Goal: Task Accomplishment & Management: Manage account settings

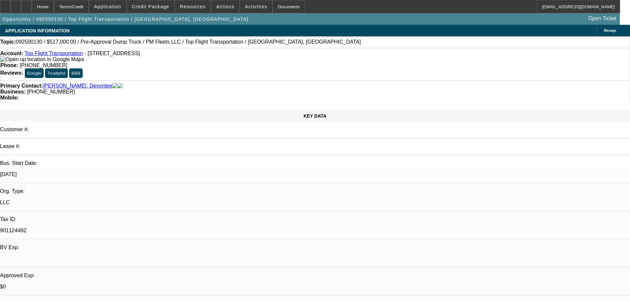
select select "0"
select select "2"
select select "0.1"
select select "4"
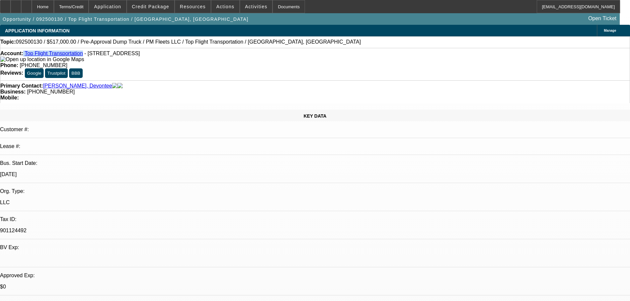
drag, startPoint x: 29, startPoint y: 57, endPoint x: 78, endPoint y: 58, distance: 48.6
click at [78, 58] on div "Account: Top Flight Transportation - 8799 N. Loop East Freeway STE 220, Houston…" at bounding box center [314, 57] width 629 height 12
copy div "Top Flight Transportation"
click at [155, 83] on div "Primary Contact: Delaney, Devontee" at bounding box center [314, 86] width 629 height 6
click at [168, 9] on span "Credit Package" at bounding box center [150, 6] width 37 height 5
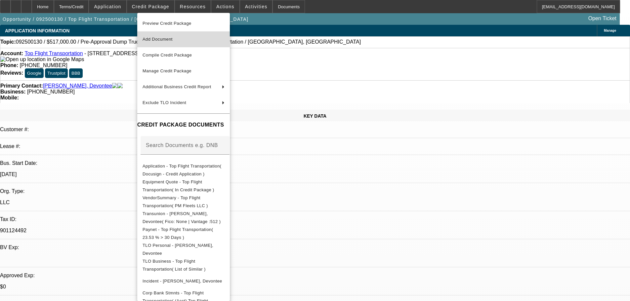
click at [170, 41] on span "Add Document" at bounding box center [158, 39] width 30 height 5
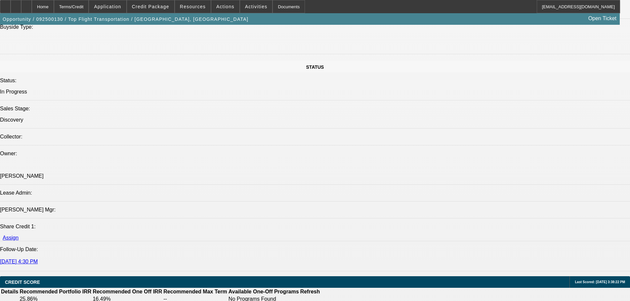
scroll to position [529, 0]
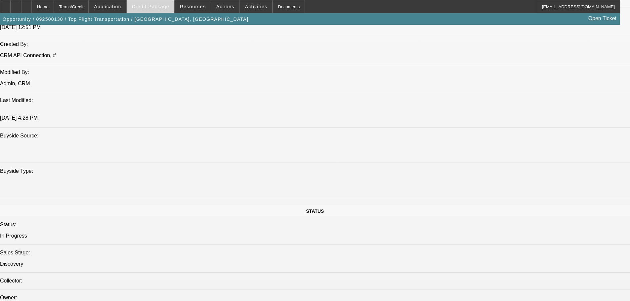
click at [164, 6] on span "Credit Package" at bounding box center [150, 6] width 37 height 5
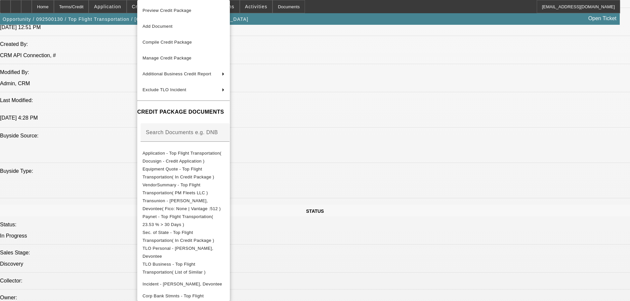
click at [499, 205] on div at bounding box center [315, 150] width 630 height 301
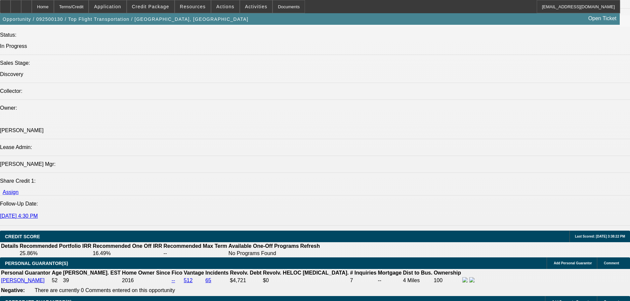
scroll to position [760, 0]
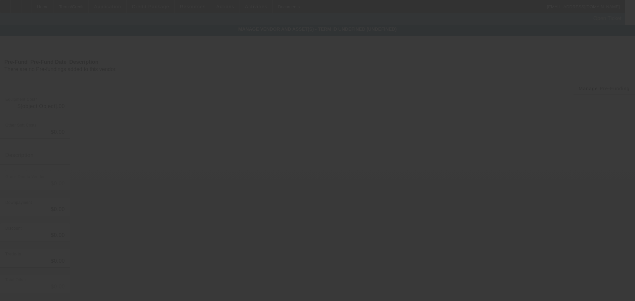
type input "$517,000.00"
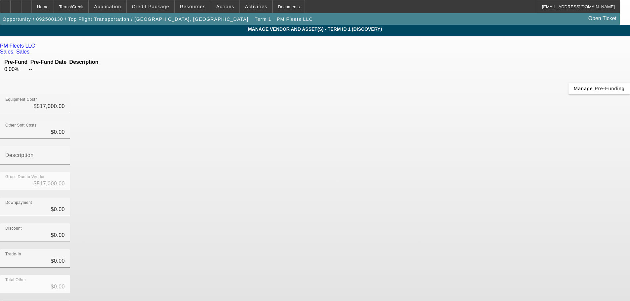
click at [37, 49] on link at bounding box center [36, 46] width 2 height 6
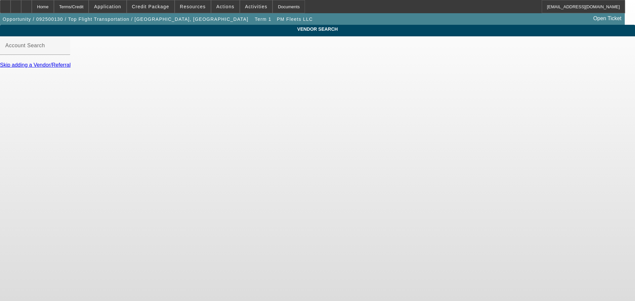
click at [45, 48] on mat-label "Account Search" at bounding box center [25, 46] width 40 height 6
click at [65, 50] on input "Account Search" at bounding box center [35, 48] width 60 height 8
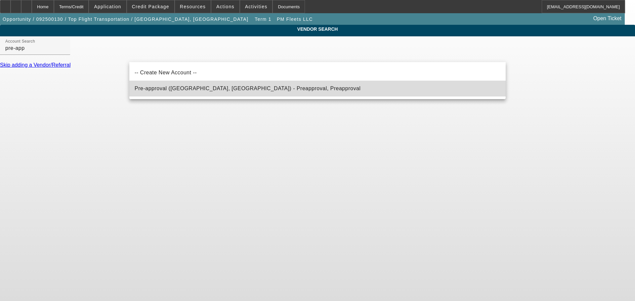
click at [180, 92] on span "Pre-approval (Northbrook, IL) - Preapproval, Preapproval" at bounding box center [248, 89] width 226 height 8
type input "Pre-approval (Northbrook, IL) - Preapproval, Preapproval"
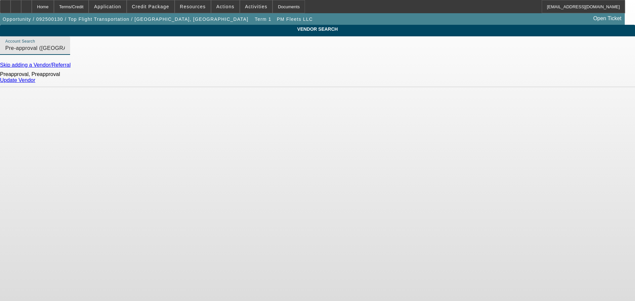
click at [35, 83] on link "Update Vendor" at bounding box center [17, 80] width 35 height 6
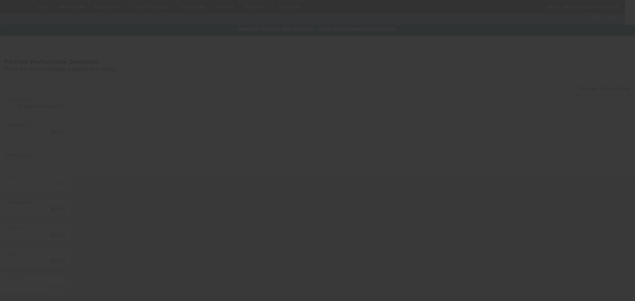
type input "$517,000.00"
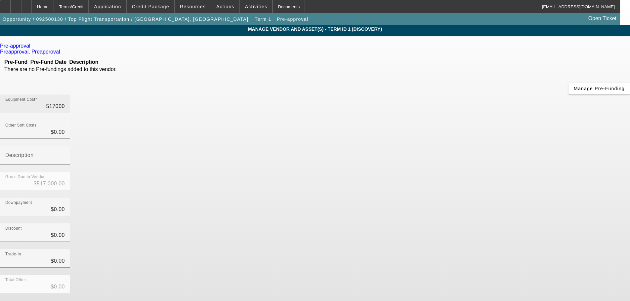
click at [65, 103] on input "517000" at bounding box center [35, 107] width 60 height 8
type input "1"
type input "$1.00"
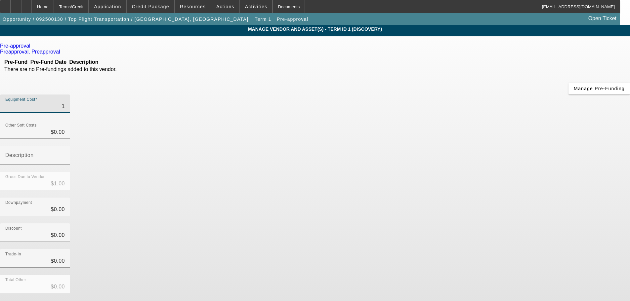
type input "14"
type input "$14.00"
type input "141"
type input "$141.00"
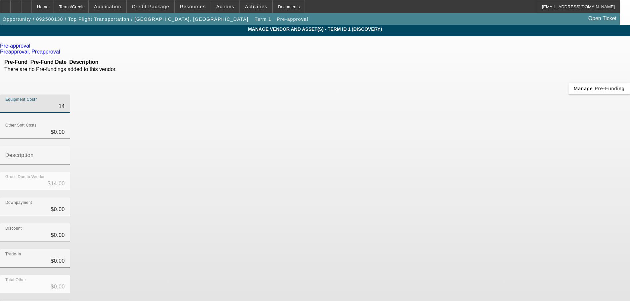
type input "$141.00"
type input "1410"
type input "$1,410.00"
type input "14100"
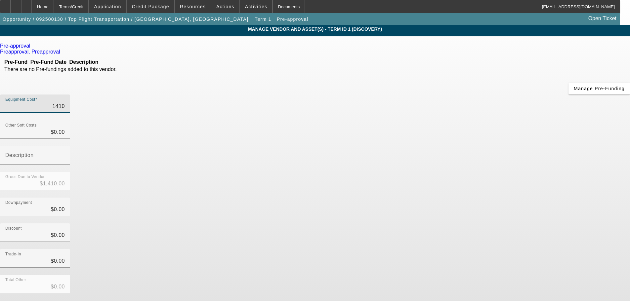
type input "$14,100.00"
type input "141000"
type input "$141,000.00"
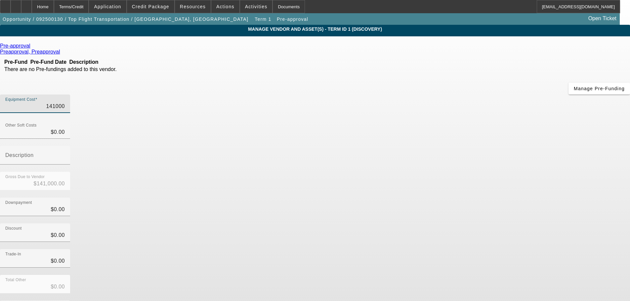
type input "$141,000.00"
click at [426, 95] on div "Equipment Cost $141,000.00" at bounding box center [315, 108] width 630 height 26
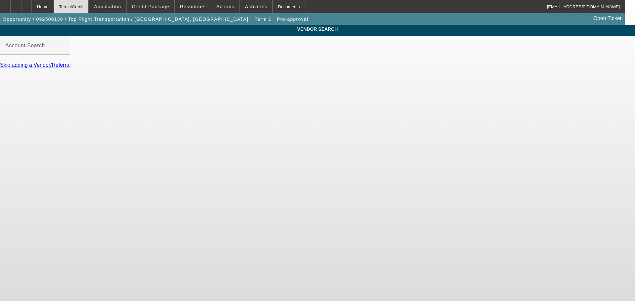
click at [89, 5] on div "Terms/Credit" at bounding box center [71, 6] width 35 height 13
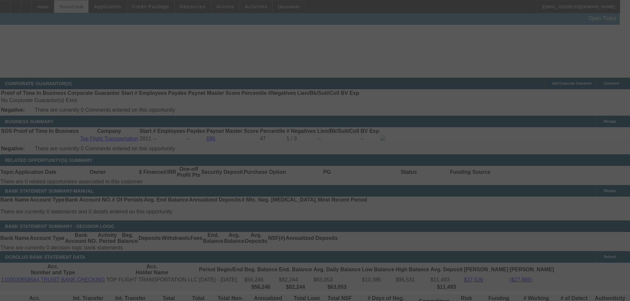
scroll to position [961, 0]
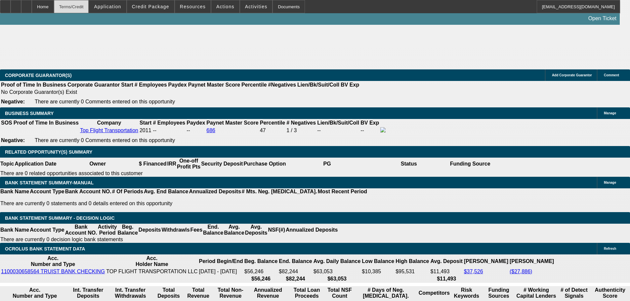
select select "0"
select select "2"
select select "0.1"
select select "4"
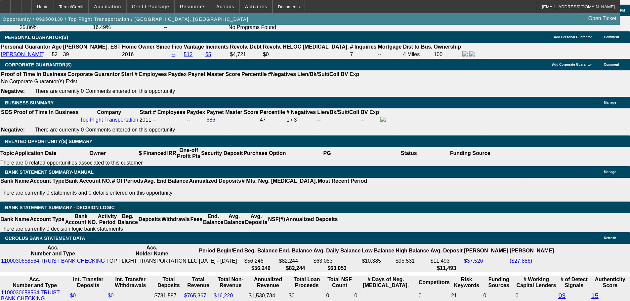
scroll to position [910, 0]
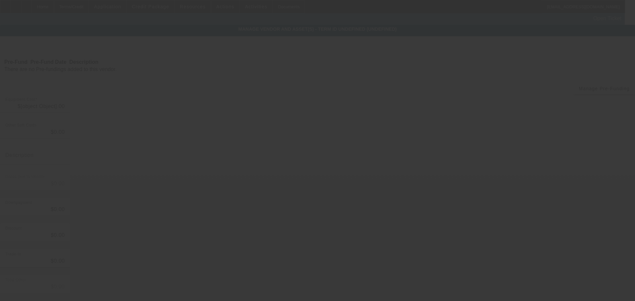
type input "$141,000.00"
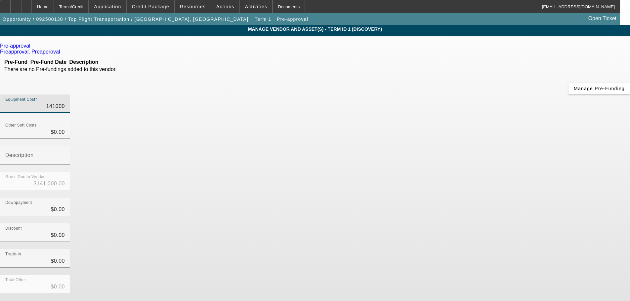
click at [65, 103] on input "141000" at bounding box center [35, 107] width 60 height 8
type input "1"
type input "$1.00"
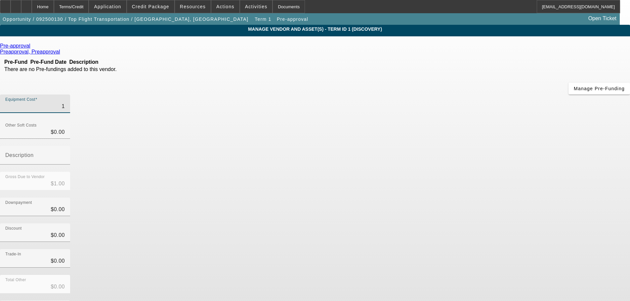
type input "18"
type input "$18.00"
type input "188"
type input "$188.00"
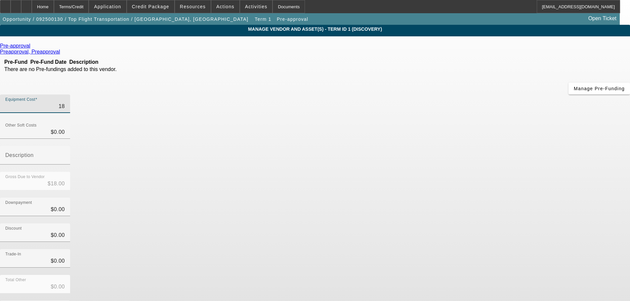
type input "$188.00"
type input "1880"
type input "$1,880.00"
type input "18800"
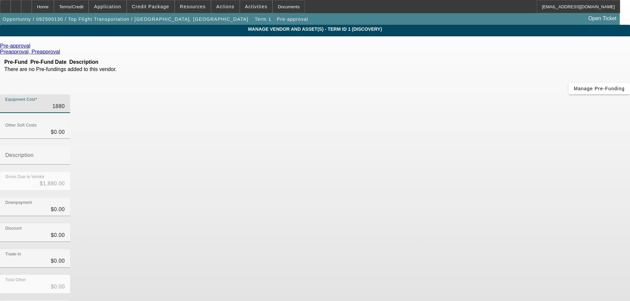
type input "$18,800.00"
type input "188000"
type input "$188,000.00"
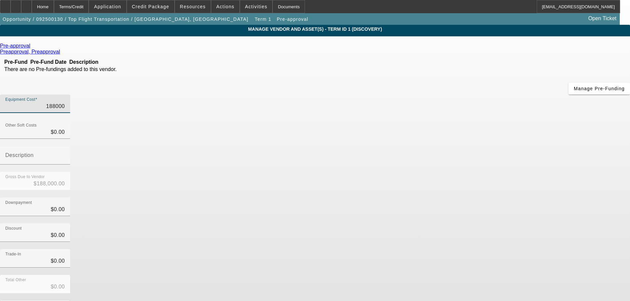
type input "$188,000.00"
click at [433, 95] on div "Equipment Cost $188,000.00" at bounding box center [315, 108] width 630 height 26
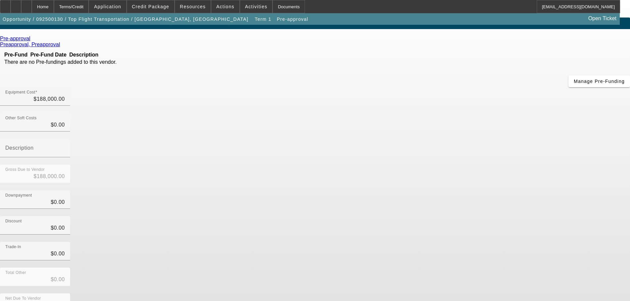
scroll to position [9, 0]
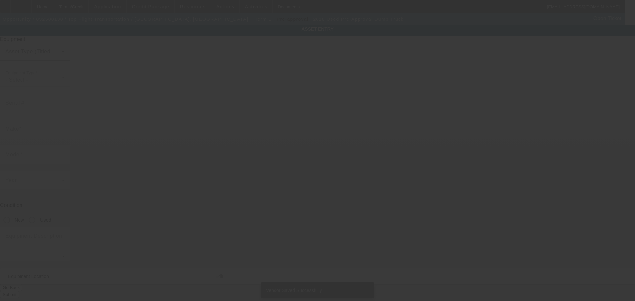
type input "Pre-Approval"
type input "Dump Truck"
radio input "true"
type textarea "Make: Freightliners; Model: Dump Trucks"
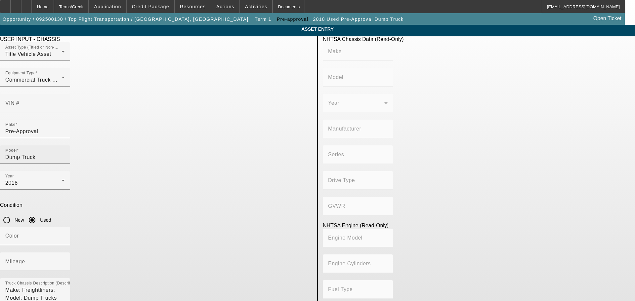
click at [65, 153] on input "Dump Truck" at bounding box center [35, 157] width 60 height 8
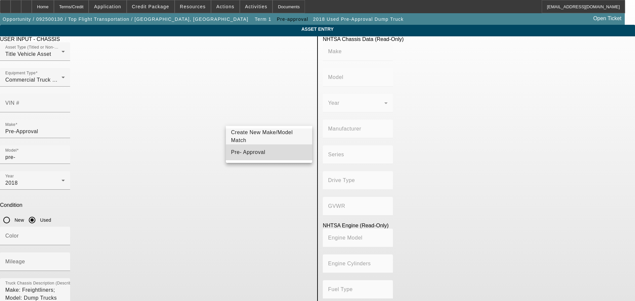
click at [251, 149] on span "Pre- Approval" at bounding box center [248, 152] width 34 height 8
type input "Pre- Approval"
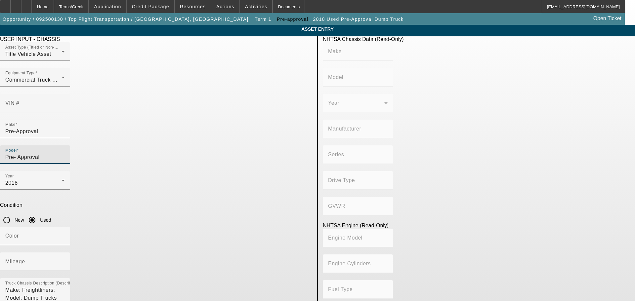
click at [247, 40] on div "USER INPUT - CHASSIS" at bounding box center [156, 39] width 312 height 6
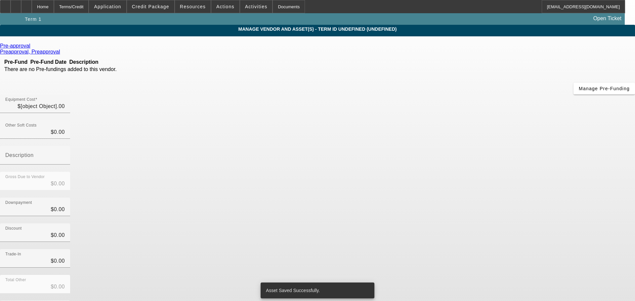
type input "$188,000.00"
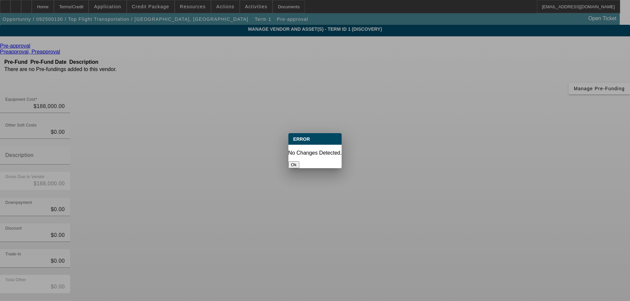
click at [299, 162] on button "Ok" at bounding box center [293, 164] width 11 height 7
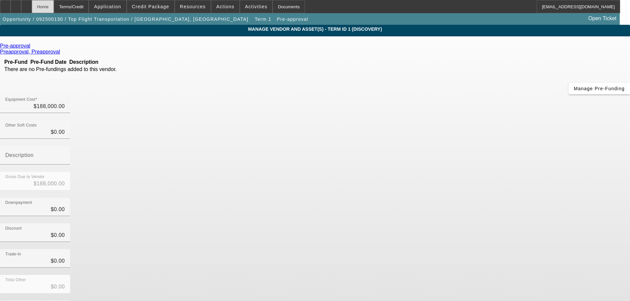
click at [52, 11] on div "Home" at bounding box center [43, 6] width 22 height 13
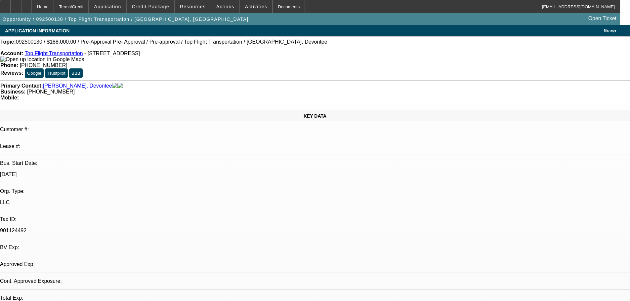
select select "0"
select select "2"
select select "0.1"
select select "4"
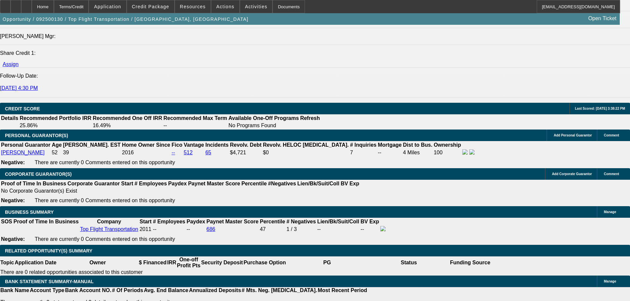
scroll to position [959, 0]
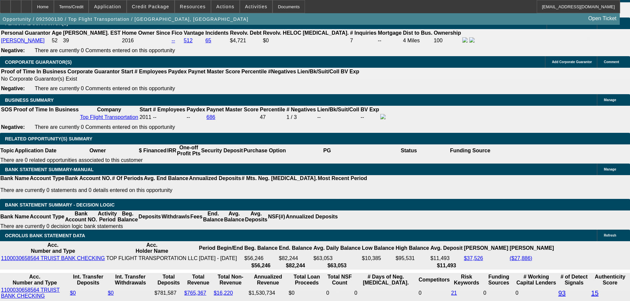
type input "$0.00"
type input "UNKNOWN"
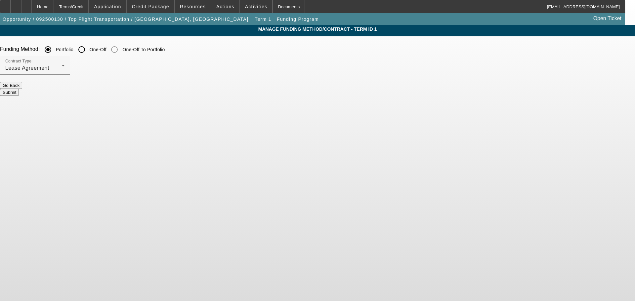
click at [88, 51] on input "One-Off" at bounding box center [81, 49] width 13 height 13
radio input "true"
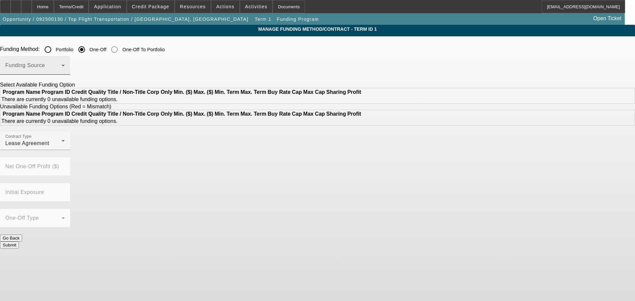
click at [65, 62] on div "Funding Source" at bounding box center [35, 65] width 60 height 19
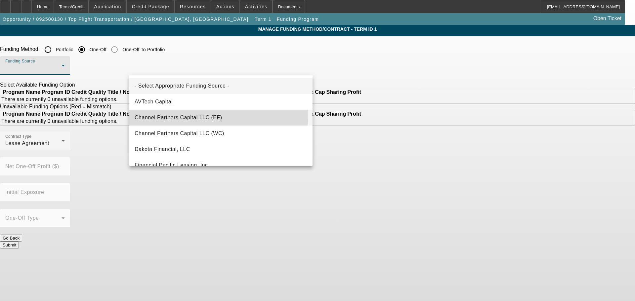
click at [214, 115] on span "Channel Partners Capital LLC (EF)" at bounding box center [179, 118] width 88 height 8
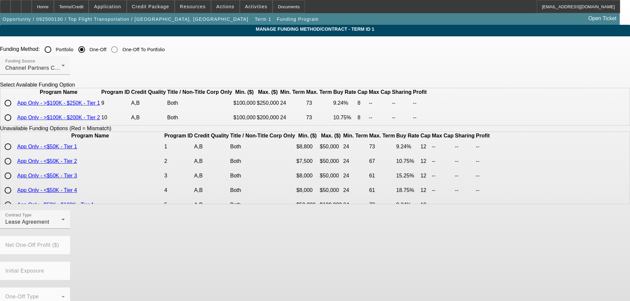
click at [15, 124] on input "radio" at bounding box center [7, 117] width 13 height 13
radio input "true"
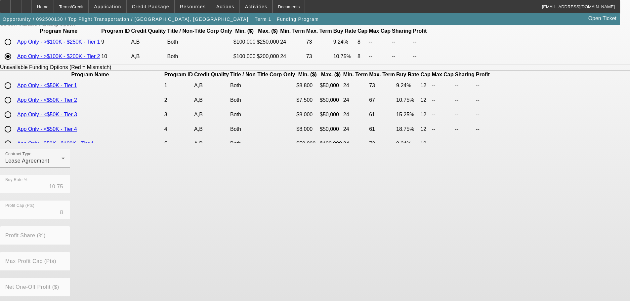
scroll to position [128, 0]
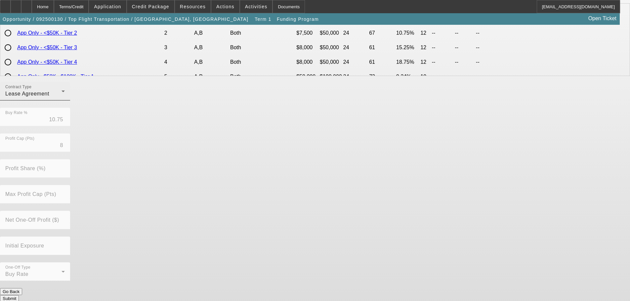
click at [31, 89] on mat-label "Contract Type" at bounding box center [18, 87] width 26 height 4
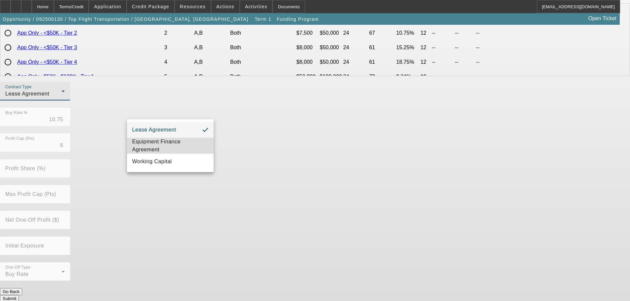
click at [158, 141] on span "Equipment Finance Agreement" at bounding box center [170, 146] width 76 height 16
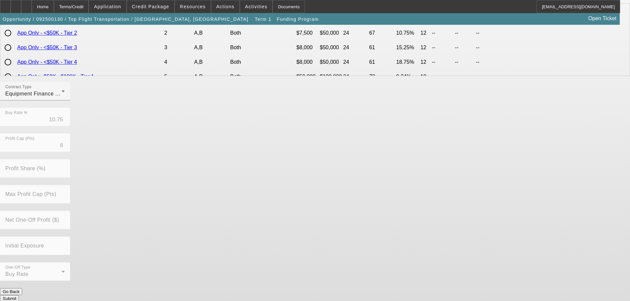
click at [234, 283] on div "Contract Type Equipment Finance Agreement Buy Rate % 10.75 Profit Cap (Pts) 8 P…" at bounding box center [315, 185] width 630 height 206
click at [19, 295] on button "Submit" at bounding box center [9, 298] width 19 height 7
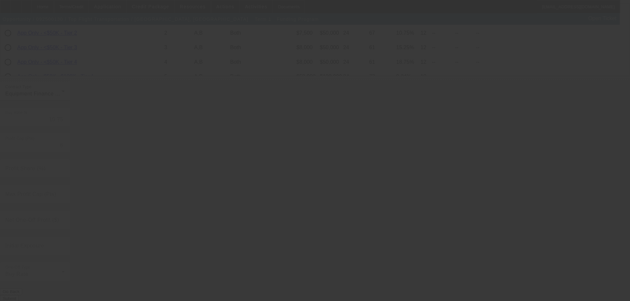
radio input "true"
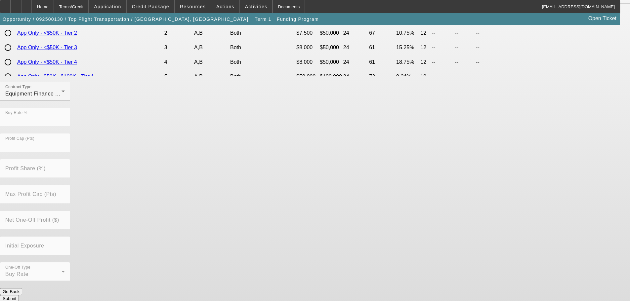
scroll to position [0, 0]
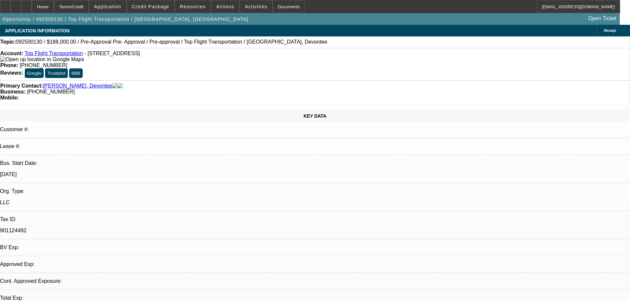
select select "0"
select select "2"
select select "0"
select select "6"
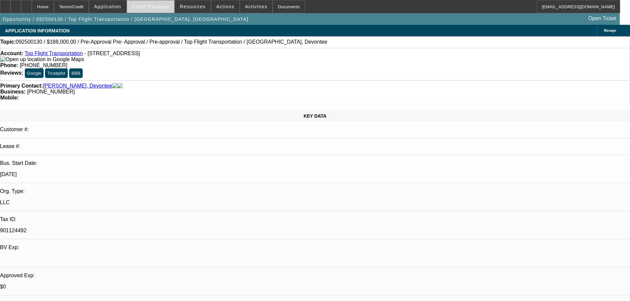
click at [156, 6] on span "Credit Package" at bounding box center [150, 6] width 37 height 5
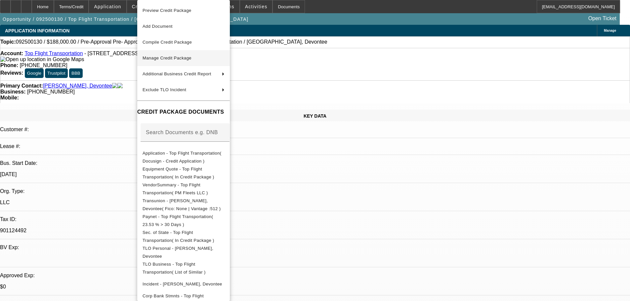
click at [168, 58] on span "Manage Credit Package" at bounding box center [167, 58] width 49 height 5
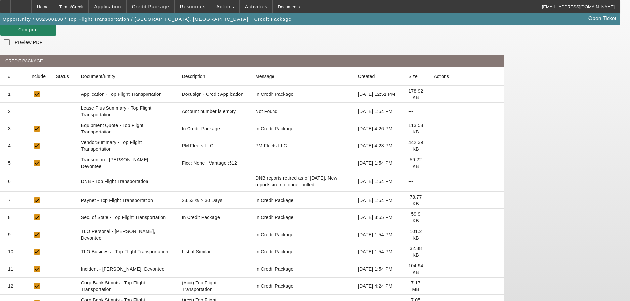
scroll to position [33, 0]
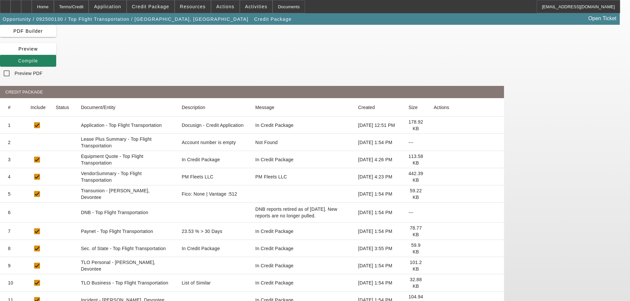
click at [433, 194] on icon at bounding box center [433, 194] width 0 height 0
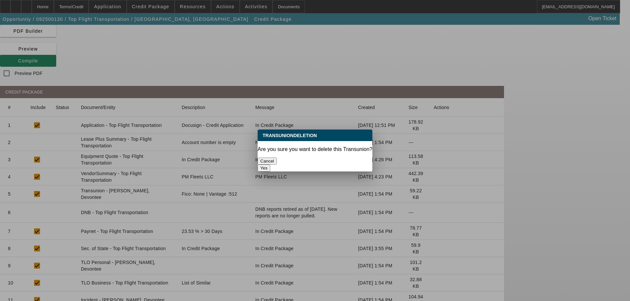
click at [270, 165] on button "Yes" at bounding box center [264, 168] width 13 height 7
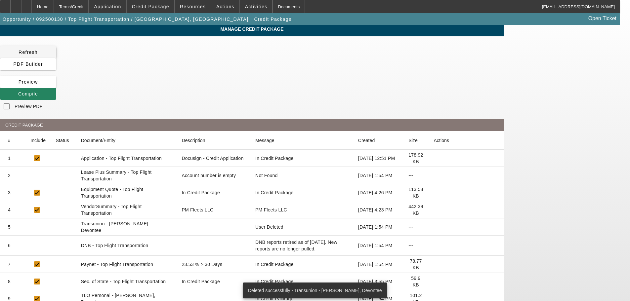
click at [38, 53] on span "Refresh" at bounding box center [28, 52] width 19 height 5
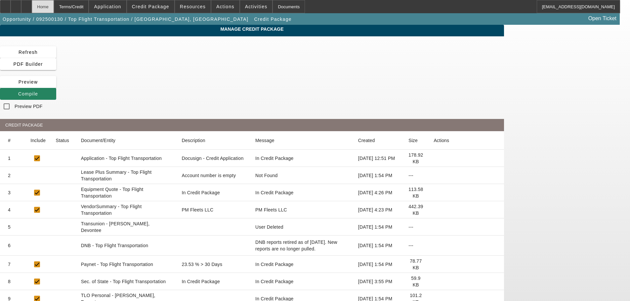
click at [54, 9] on div "Home" at bounding box center [43, 6] width 22 height 13
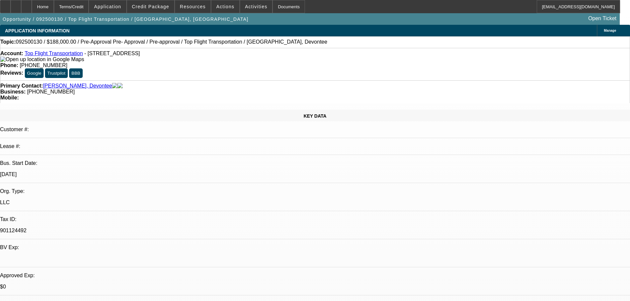
select select "0"
select select "2"
select select "0"
select select "6"
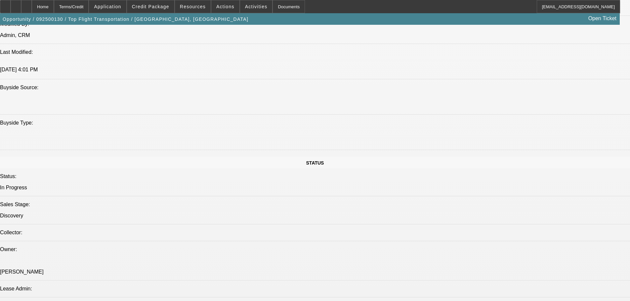
scroll to position [661, 0]
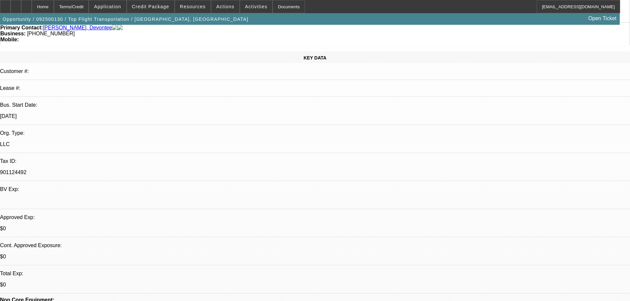
scroll to position [0, 0]
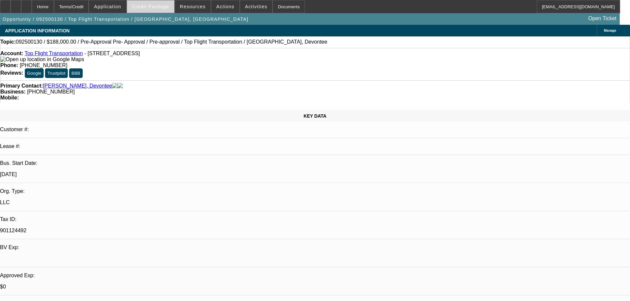
click at [156, 8] on span "Credit Package" at bounding box center [150, 6] width 37 height 5
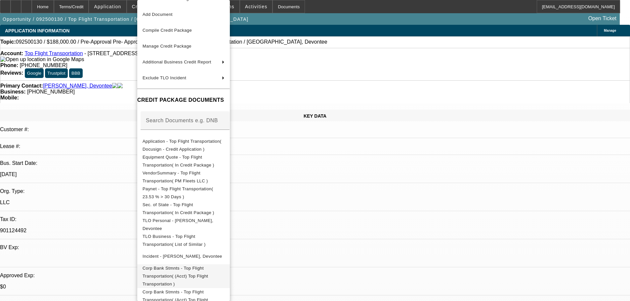
scroll to position [23, 0]
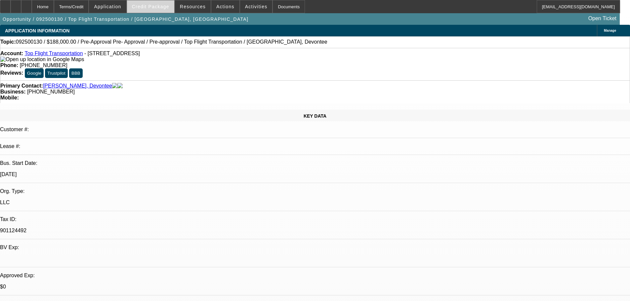
click at [161, 10] on span at bounding box center [150, 7] width 47 height 16
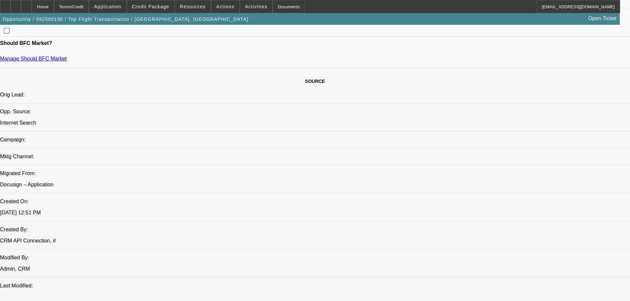
scroll to position [331, 0]
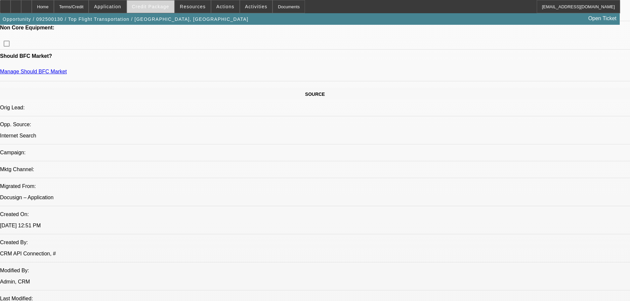
click at [158, 6] on span "Credit Package" at bounding box center [150, 6] width 37 height 5
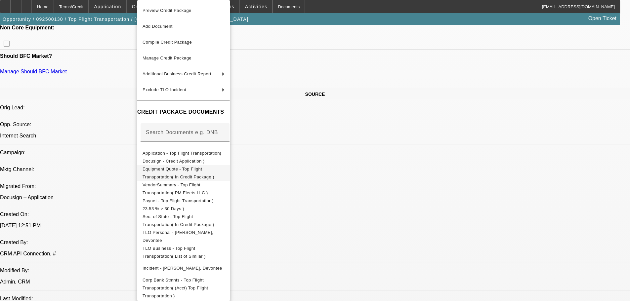
click at [187, 173] on span "Equipment Quote - Top Flight Transportation( In Credit Package )" at bounding box center [179, 173] width 72 height 13
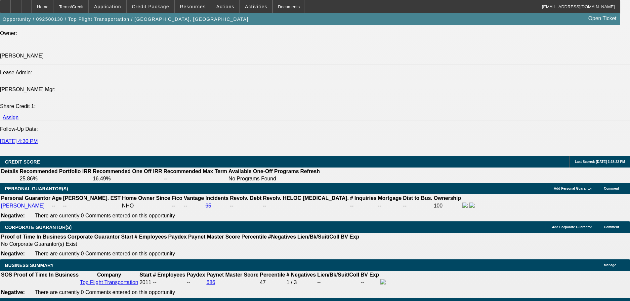
scroll to position [959, 0]
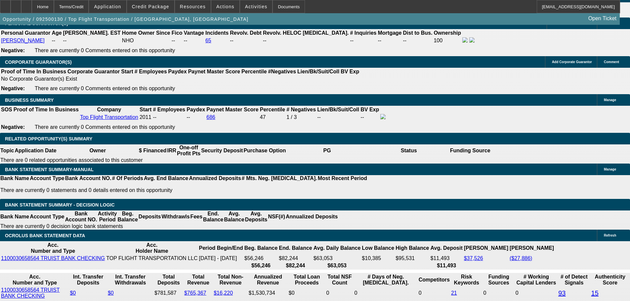
type input "60"
type input "1"
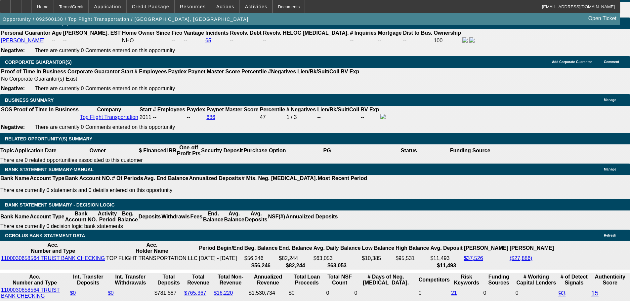
type input "6"
type input "$6,427.24"
type input "$3,213.62"
type input "16"
type input "$9,143.58"
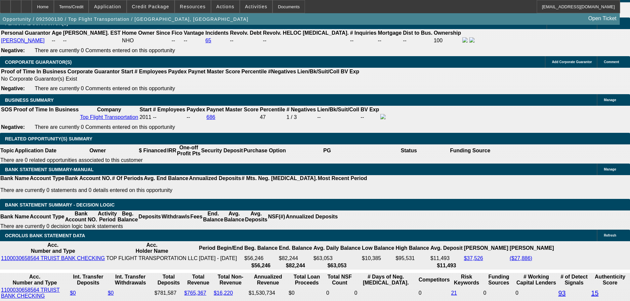
type input "$4,571.79"
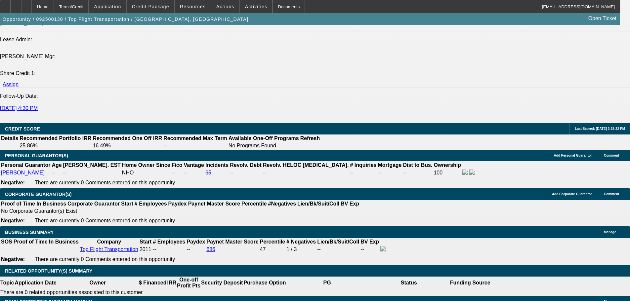
type input "16"
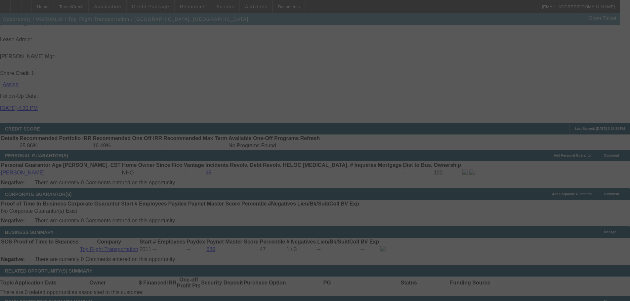
type input "$8,363.92"
type input "$4,181.96"
type input "$7,269.14"
type input "$3,634.57"
select select "0"
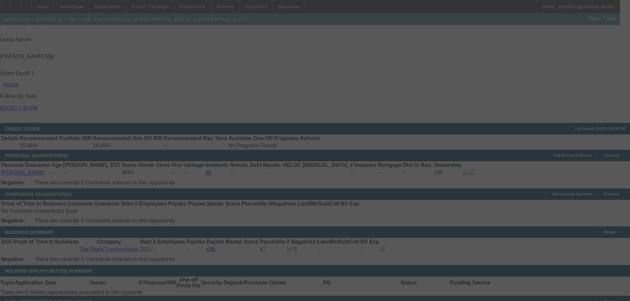
select select "2"
select select "0"
select select "6"
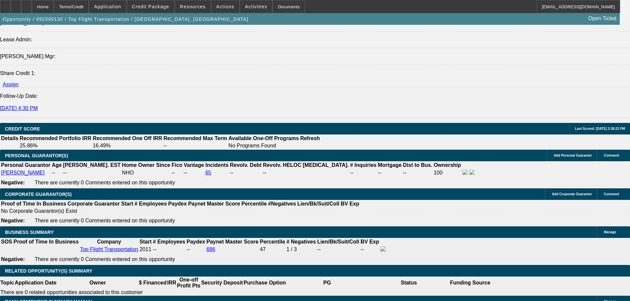
scroll to position [0, 0]
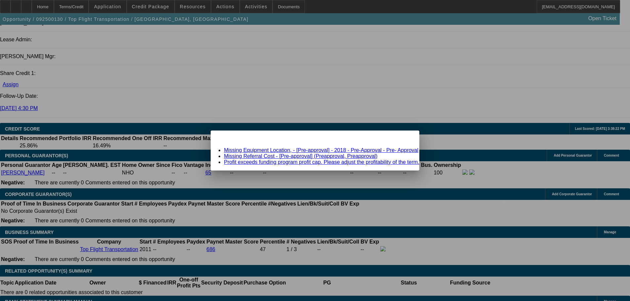
click at [287, 151] on link "Missing Equipment Location, - [Pre-approval] - 2018 - Pre-Approval - Pre- Appro…" at bounding box center [321, 150] width 194 height 6
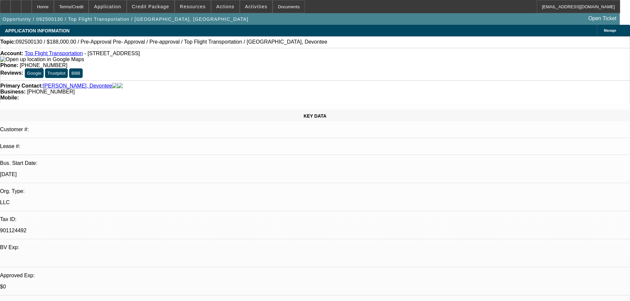
scroll to position [827, 0]
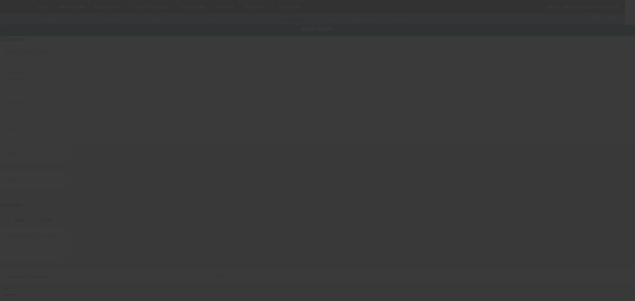
type input "Pre-Approval"
type input "Pre- Approval"
radio input "true"
type textarea "Make: Freightliners; Model: Dump Trucks"
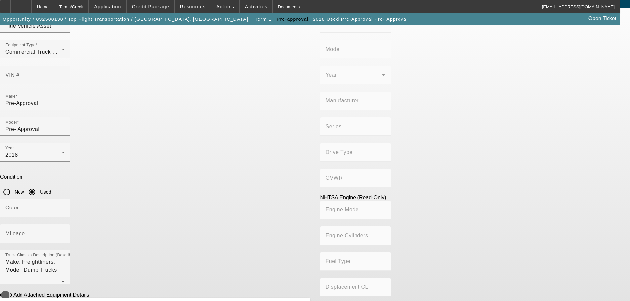
scroll to position [66, 0]
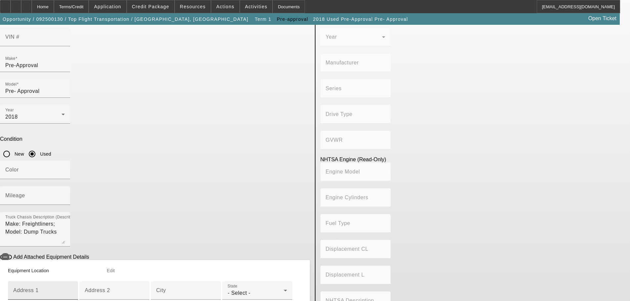
click at [73, 289] on input "Address 1" at bounding box center [43, 293] width 60 height 8
paste input "9512 PONDEROSA LN"
type input "9512 PONDEROSA LN"
click at [170, 289] on input "City" at bounding box center [186, 293] width 60 height 8
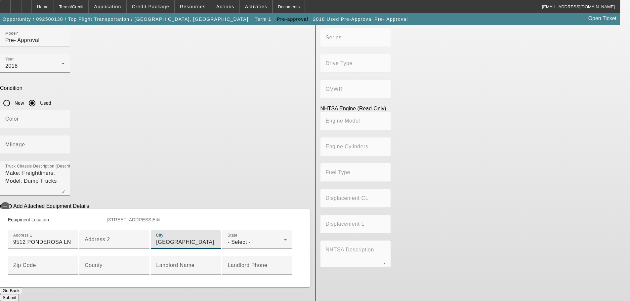
scroll to position [213, 0]
type input "Houston"
click at [227, 230] on div "State - Select -" at bounding box center [257, 239] width 60 height 19
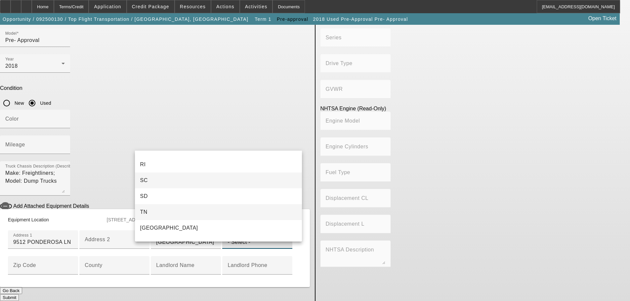
scroll to position [643, 0]
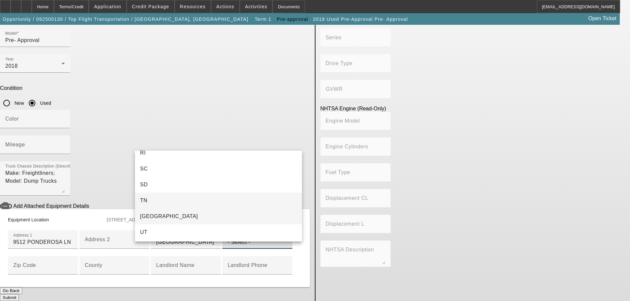
click at [159, 214] on mat-option "TX" at bounding box center [218, 217] width 167 height 16
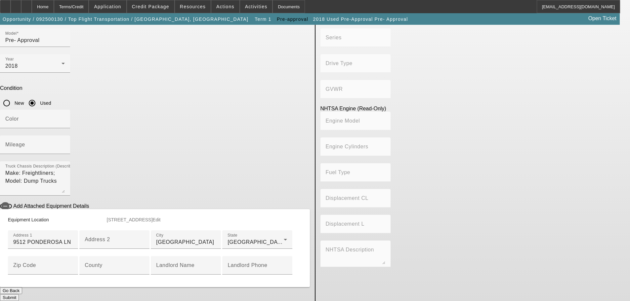
click at [19, 294] on button "Submit" at bounding box center [9, 297] width 19 height 7
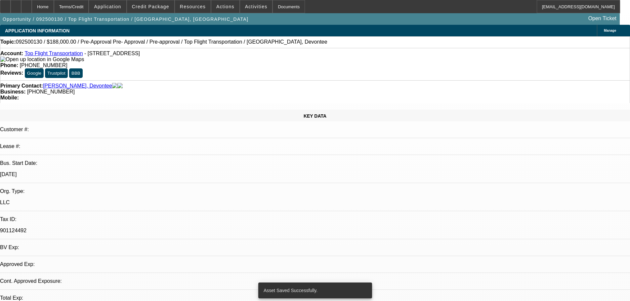
select select "0"
select select "2"
select select "0"
select select "6"
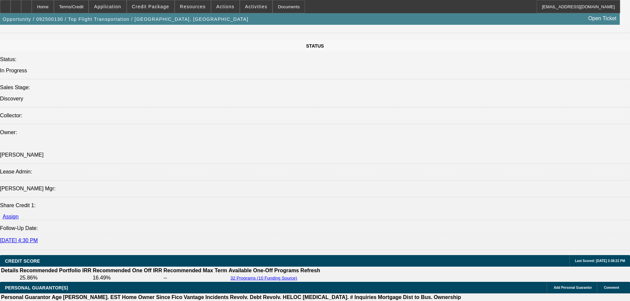
scroll to position [893, 0]
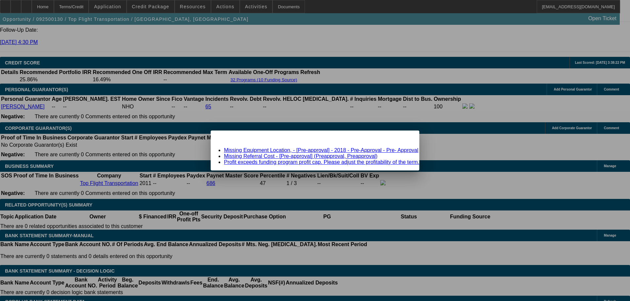
click at [266, 150] on link "Missing Equipment Location, - [Pre-approval] - 2018 - Pre-Approval - Pre- Appro…" at bounding box center [321, 150] width 194 height 6
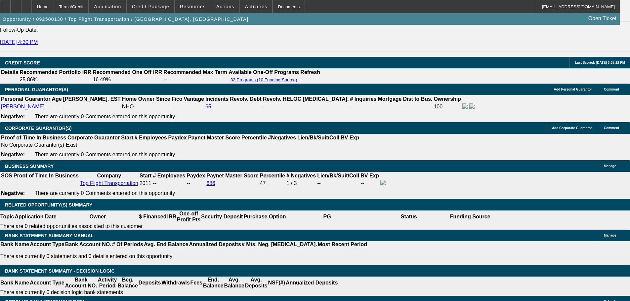
scroll to position [893, 0]
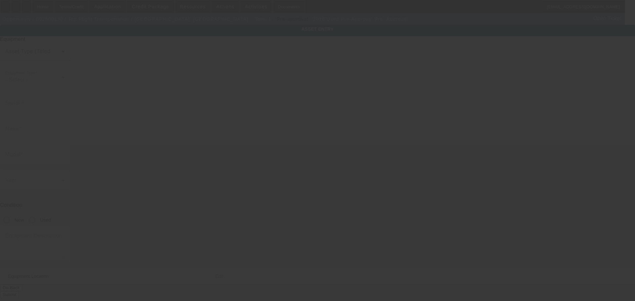
type input "Pre-Approval"
type input "Pre- Approval"
radio input "true"
type textarea "Make: Freightliners; Model: Dump Trucks"
type input "9512 PONDEROSA LN"
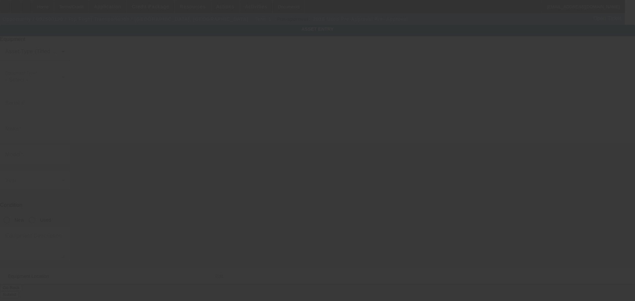
type input "Houston"
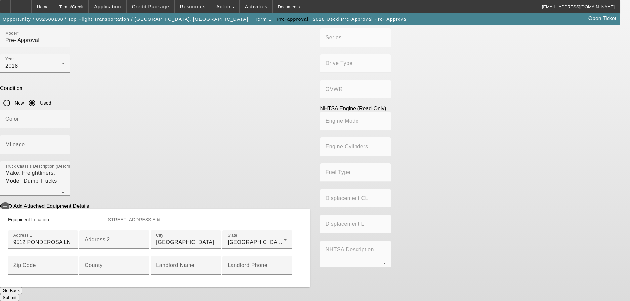
scroll to position [165, 0]
click at [73, 264] on input "Zip Code" at bounding box center [43, 268] width 60 height 8
type input "77036"
click at [19, 294] on button "Submit" at bounding box center [9, 297] width 19 height 7
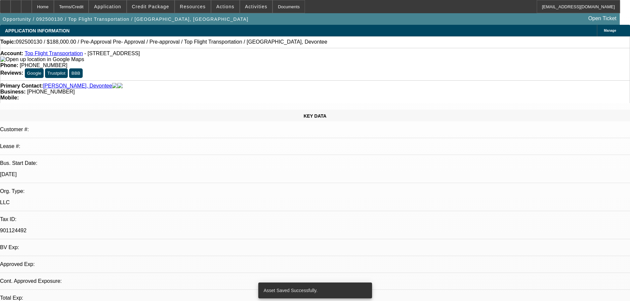
select select "0"
select select "2"
select select "0"
select select "6"
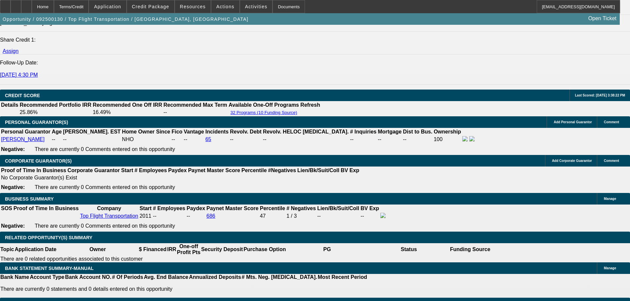
scroll to position [860, 0]
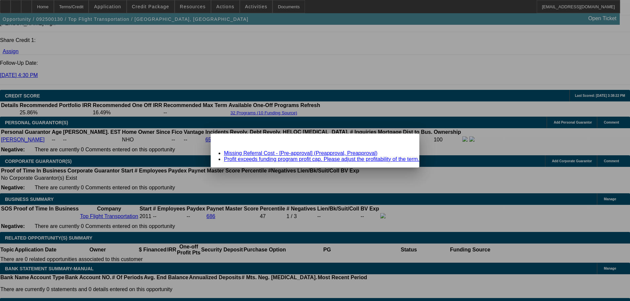
click at [267, 152] on link "Missing Referral Cost - [Pre-approval] (Preapproval, Preapproval)" at bounding box center [300, 153] width 153 height 6
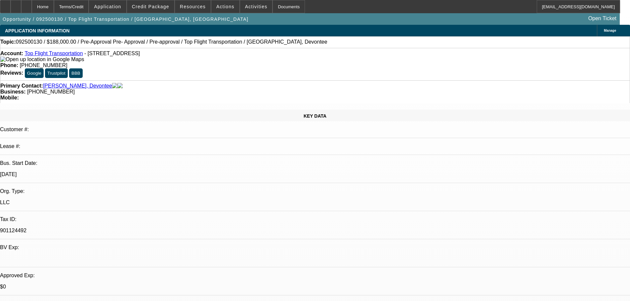
scroll to position [860, 0]
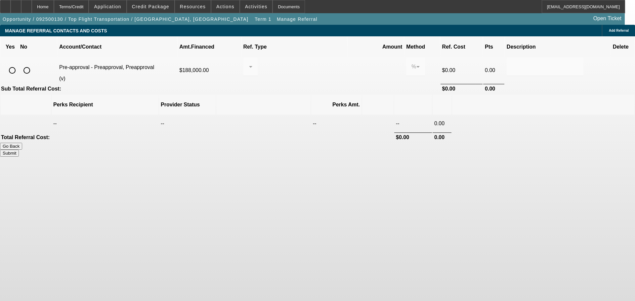
click at [33, 64] on input "radio" at bounding box center [26, 70] width 13 height 13
radio input "true"
click at [19, 150] on button "Submit" at bounding box center [9, 153] width 19 height 7
type input "0.000"
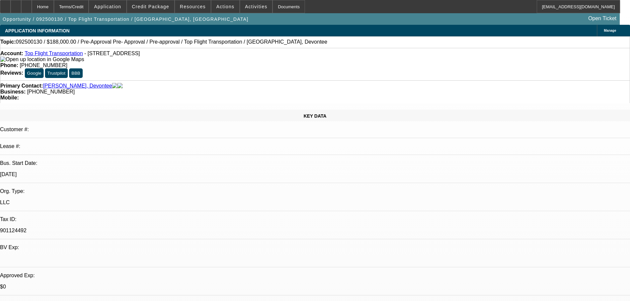
select select "0"
select select "2"
select select "0"
select select "6"
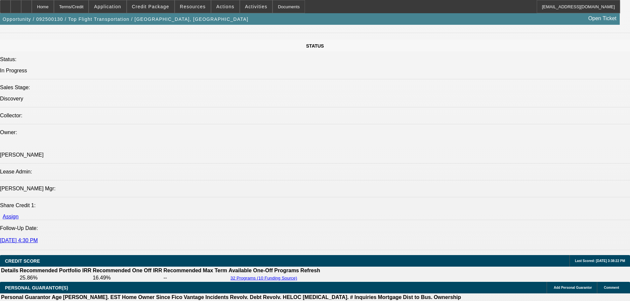
scroll to position [926, 0]
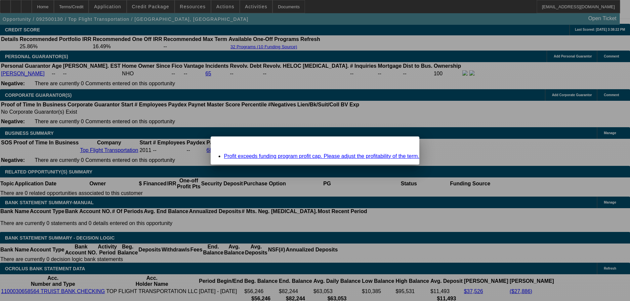
scroll to position [0, 0]
click at [276, 155] on link "Profit exceeds funding program profit cap. Please adjust the profitability of t…" at bounding box center [321, 156] width 195 height 6
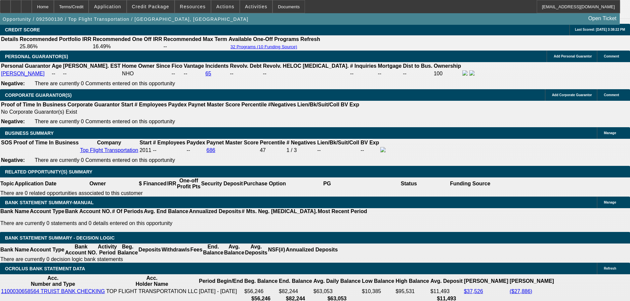
scroll to position [926, 0]
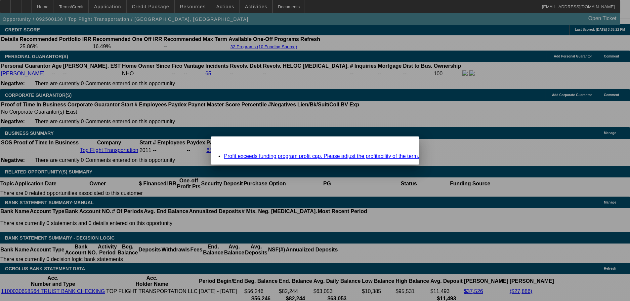
click at [251, 157] on link "Profit exceeds funding program profit cap. Please adjust the profitability of t…" at bounding box center [321, 156] width 195 height 6
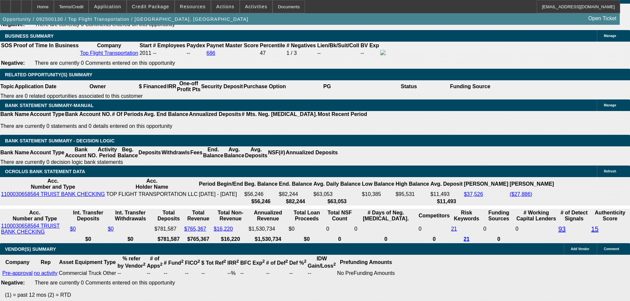
scroll to position [1025, 0]
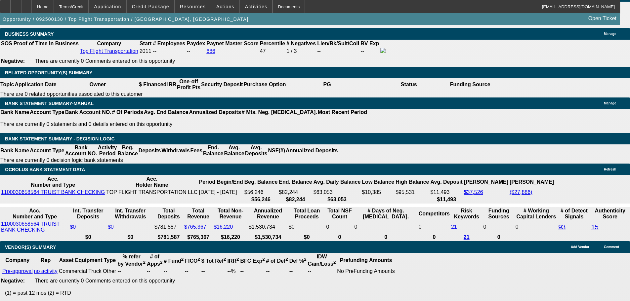
type input "1"
type input "UNKNOWN"
type input "14"
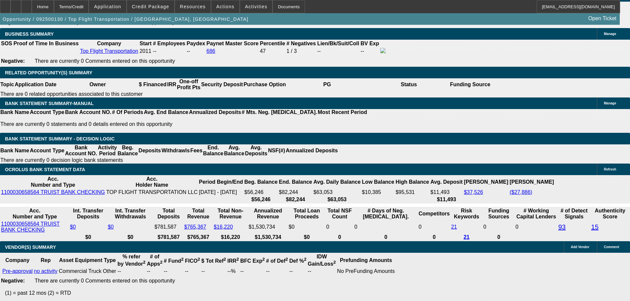
type input "$3,213.62"
type input "$6,427.24"
type input "$4,374.43"
type input "$8,748.86"
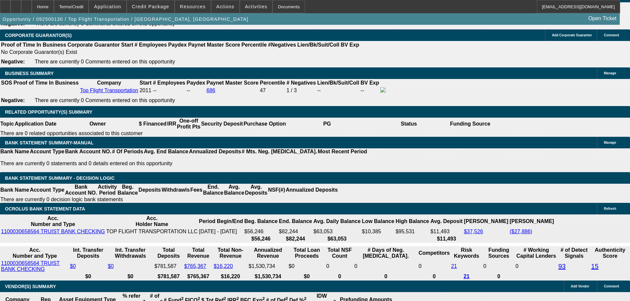
scroll to position [893, 0]
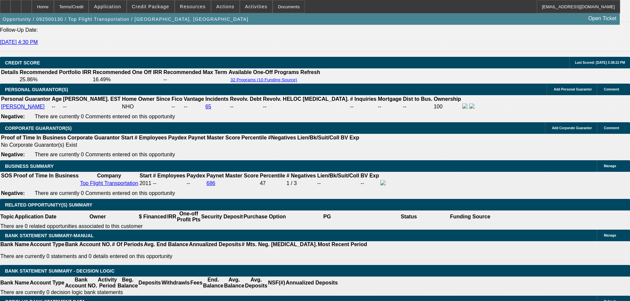
type input "14"
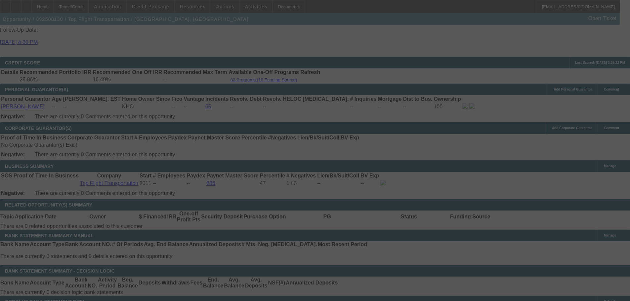
select select "0"
select select "2"
select select "0"
select select "6"
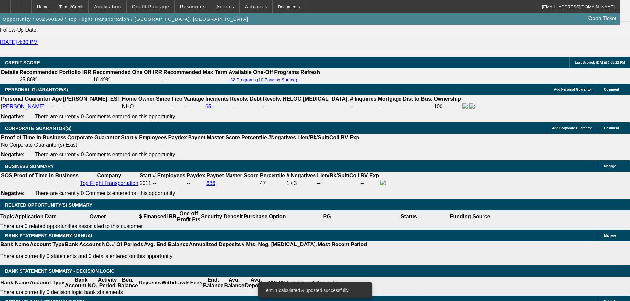
scroll to position [1091, 0]
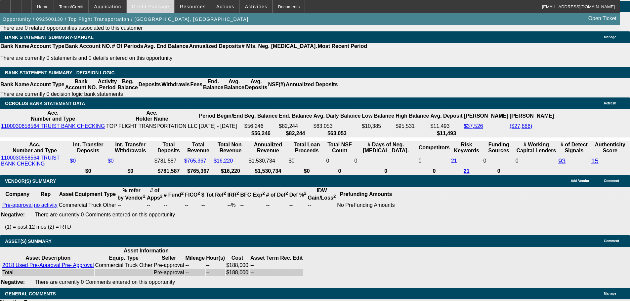
click at [150, 6] on span "Credit Package" at bounding box center [150, 6] width 37 height 5
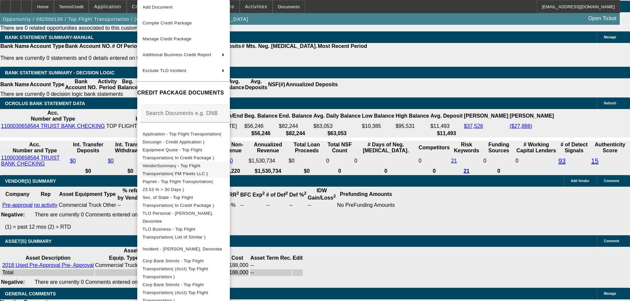
scroll to position [23, 0]
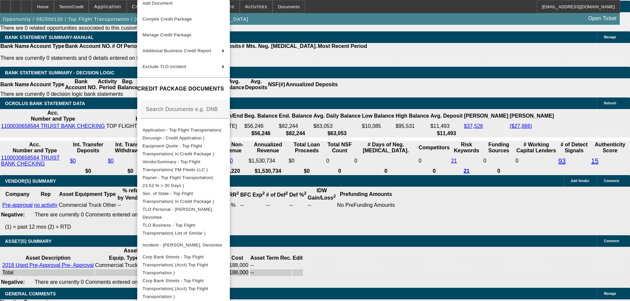
click at [365, 111] on div at bounding box center [315, 150] width 630 height 301
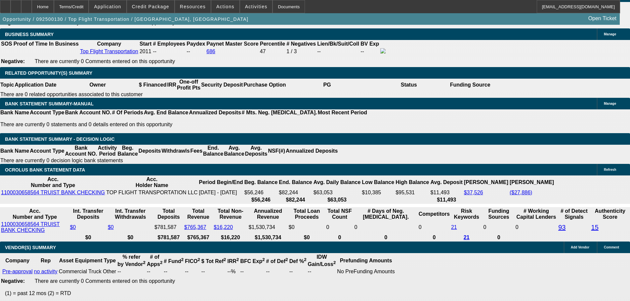
scroll to position [1025, 0]
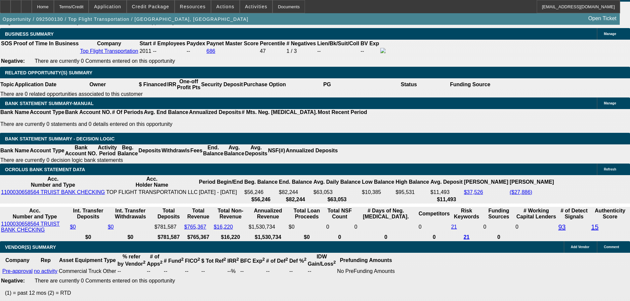
select select "0"
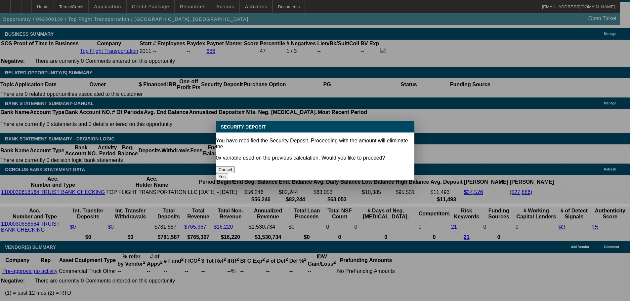
scroll to position [0, 0]
click at [228, 173] on button "Yes" at bounding box center [222, 176] width 13 height 7
type input "$0.00"
type input "UNKNOWN"
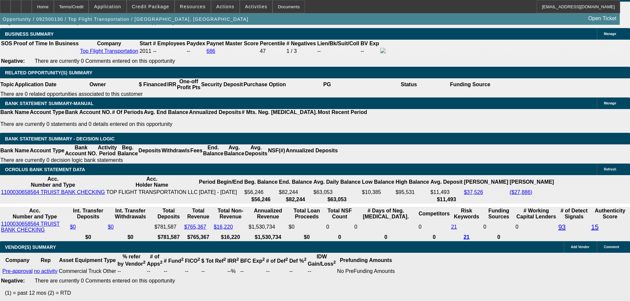
select select "3"
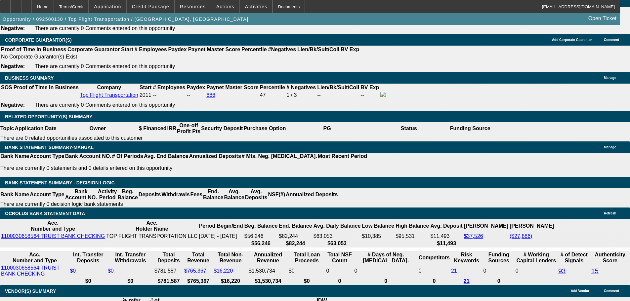
scroll to position [926, 0]
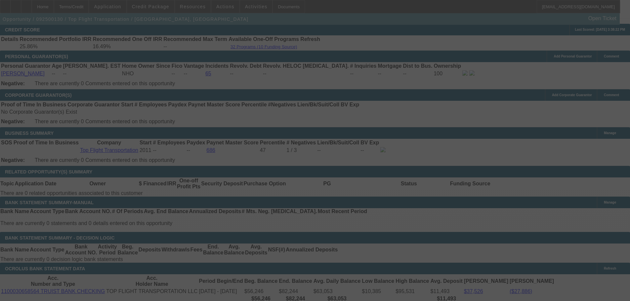
select select "0"
select select "3"
select select "0"
select select "6"
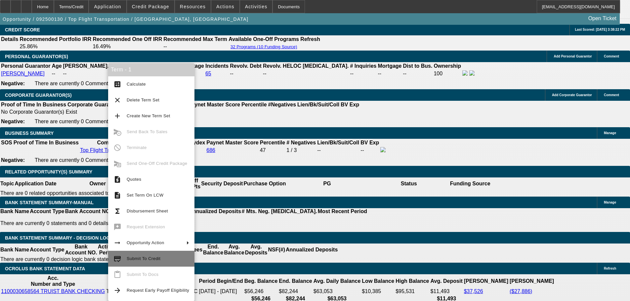
click at [145, 260] on span "Submit To Credit" at bounding box center [144, 258] width 34 height 5
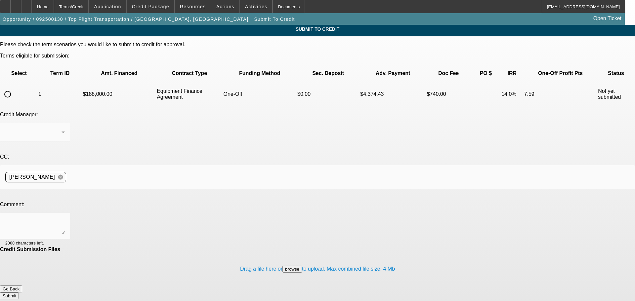
click at [16, 86] on div at bounding box center [8, 94] width 16 height 16
radio input "true"
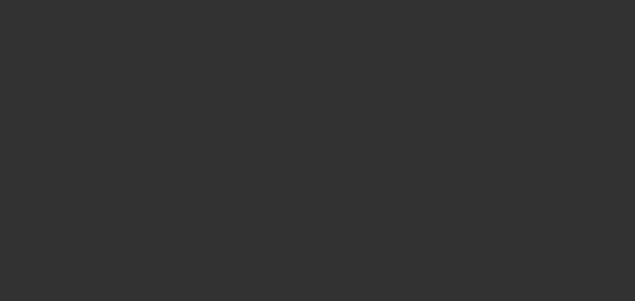
click at [119, 164] on div at bounding box center [317, 150] width 635 height 301
click at [65, 218] on textarea at bounding box center [35, 226] width 60 height 16
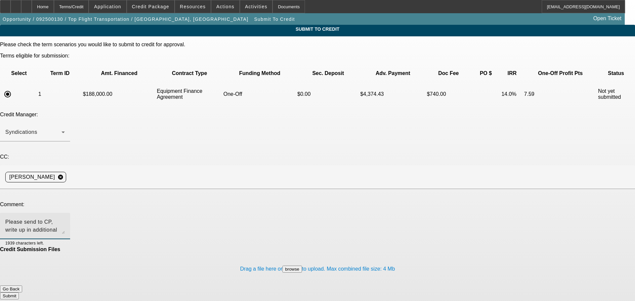
type textarea "Please send to CP, write up in additional comments. Thank you"
click at [19, 293] on button "Submit" at bounding box center [9, 296] width 19 height 7
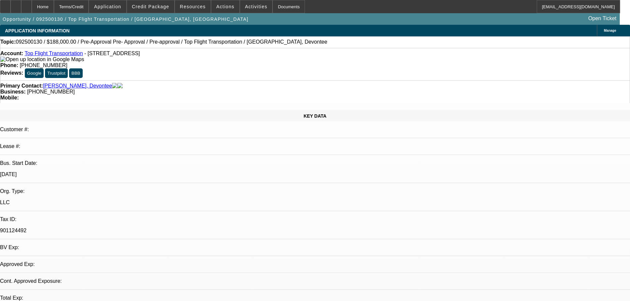
select select "0"
select select "3"
select select "0"
select select "6"
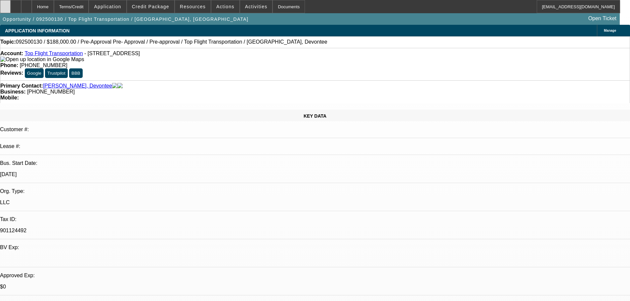
click at [6, 9] on div at bounding box center [5, 6] width 11 height 13
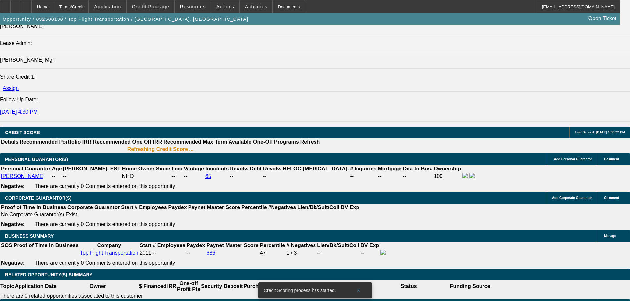
scroll to position [893, 0]
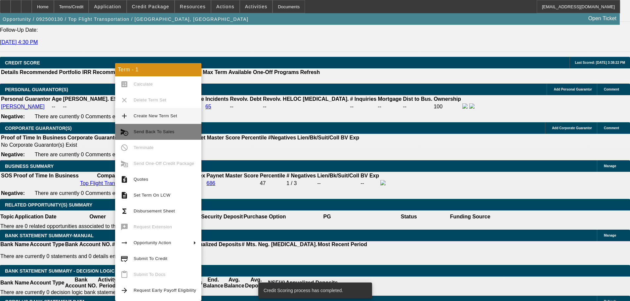
click at [153, 127] on button "cancel_schedule_send Send Back To Sales" at bounding box center [158, 132] width 86 height 16
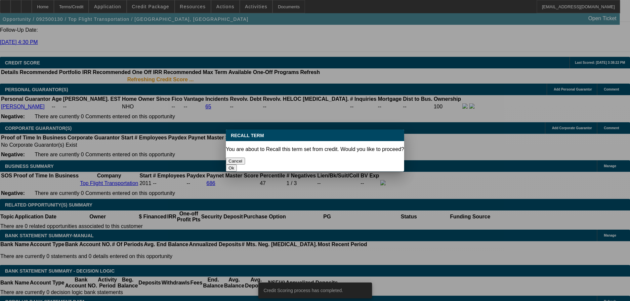
scroll to position [0, 0]
click at [237, 165] on button "Ok" at bounding box center [231, 168] width 11 height 7
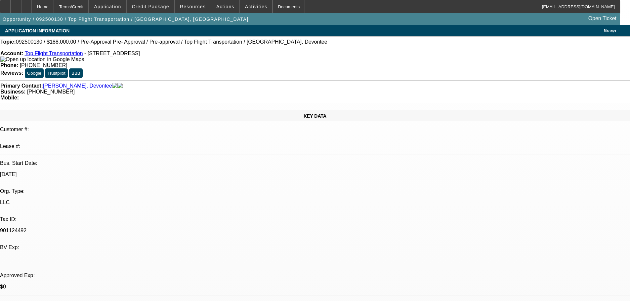
type textarea "updating"
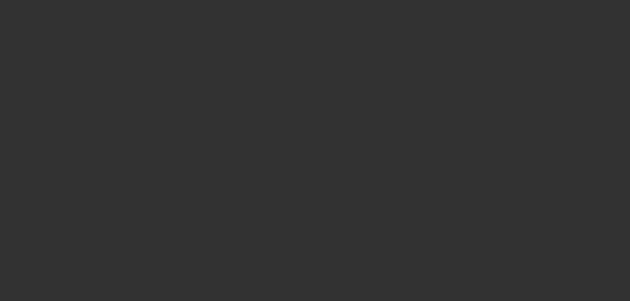
select select "0"
select select "3"
select select "0"
select select "6"
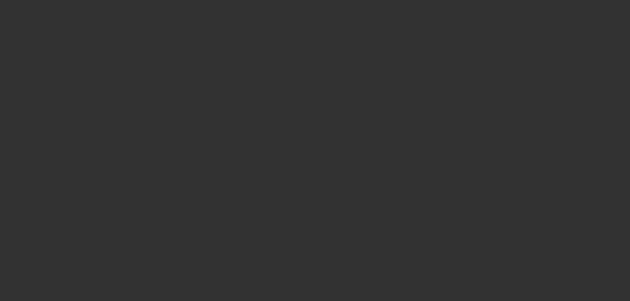
select select "0"
select select "3"
select select "0"
select select "6"
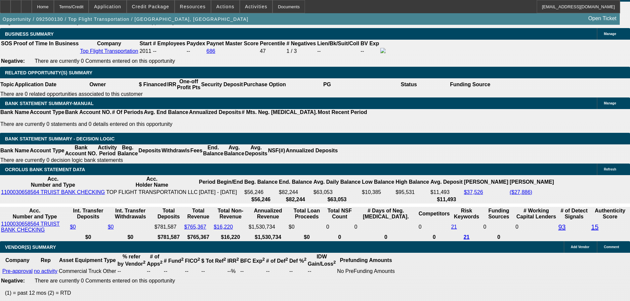
scroll to position [893, 0]
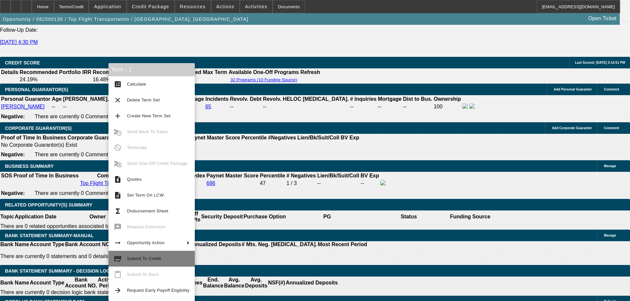
click at [144, 261] on span "Submit To Credit" at bounding box center [144, 258] width 34 height 5
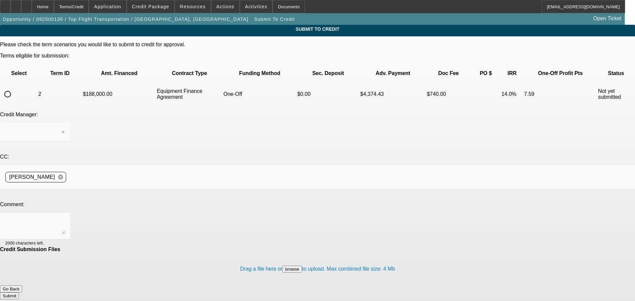
click at [14, 88] on input "radio" at bounding box center [7, 94] width 13 height 13
radio input "true"
click at [0, 25] on ngx-spinner at bounding box center [0, 25] width 0 height 0
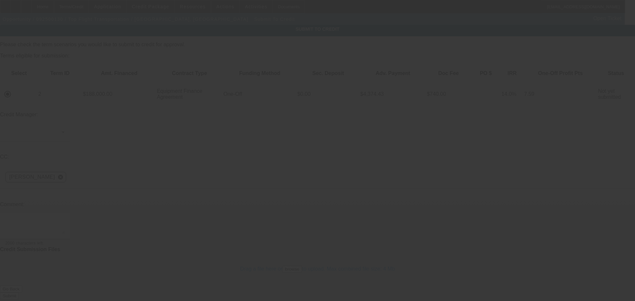
click at [155, 167] on div at bounding box center [317, 150] width 635 height 301
click at [147, 163] on div at bounding box center [317, 150] width 635 height 301
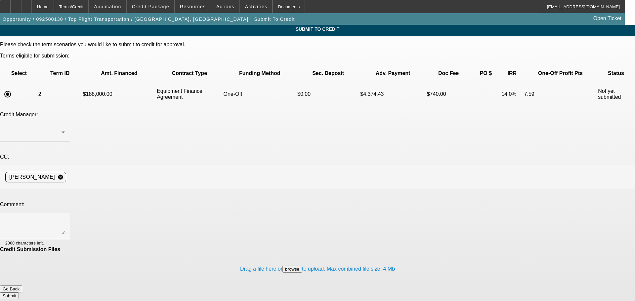
click at [147, 163] on div at bounding box center [317, 150] width 635 height 301
click at [65, 218] on textarea at bounding box center [35, 226] width 60 height 16
type textarea "Please send to Cp, write up in additional comments. Please send for CORP ONLY. …"
click at [19, 293] on button "Submit" at bounding box center [9, 296] width 19 height 7
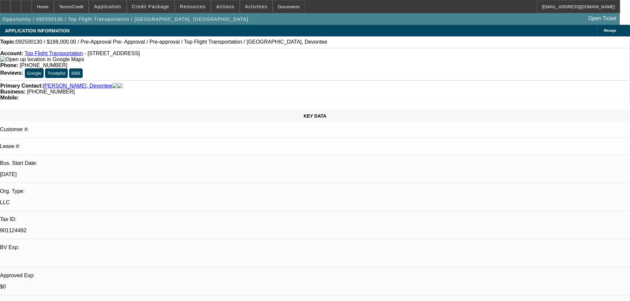
select select "0"
select select "3"
select select "0"
select select "6"
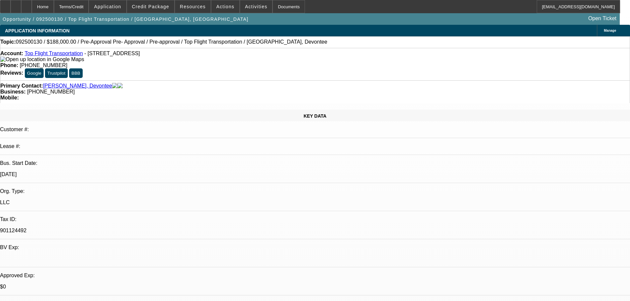
select select "0"
select select "3"
select select "0"
select select "6"
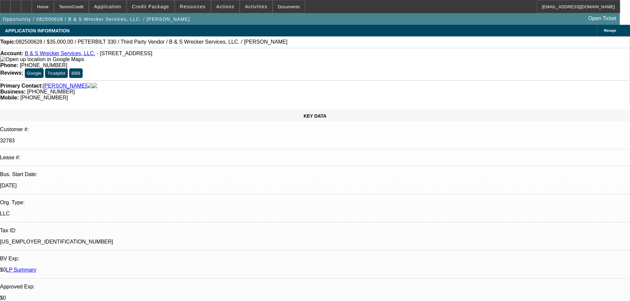
select select "0"
select select "6"
select select "0"
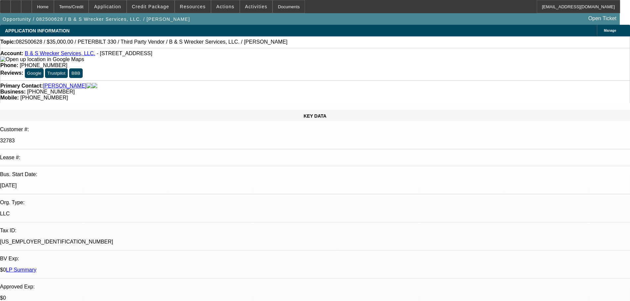
select select "0"
select select "6"
select select "0"
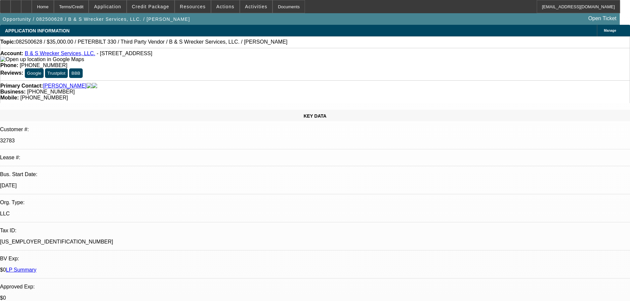
select select "0"
select select "6"
click at [32, 6] on div at bounding box center [26, 6] width 11 height 13
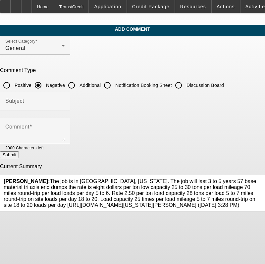
drag, startPoint x: 87, startPoint y: 86, endPoint x: 86, endPoint y: 103, distance: 16.9
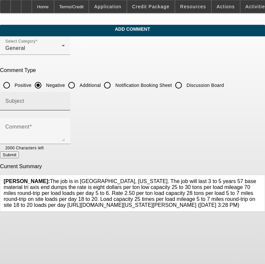
click at [78, 86] on input "Additional" at bounding box center [71, 85] width 13 height 13
radio input "true"
click at [65, 103] on input "Subject" at bounding box center [35, 104] width 60 height 8
type input "Write Up"
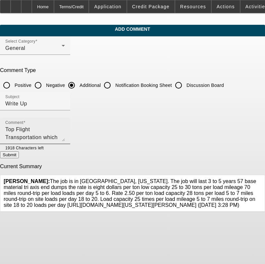
click at [65, 125] on div "Comment Top Flight Transportation which was started in 2011, has just won a con…" at bounding box center [35, 131] width 60 height 26
click at [65, 132] on textarea "Top Flight Transportation which was started in 2011, has just won a contract wi…" at bounding box center [35, 134] width 60 height 16
click at [65, 134] on textarea "Top Flight Transportation which was started in 2011, has just won a contract wi…" at bounding box center [35, 134] width 60 height 16
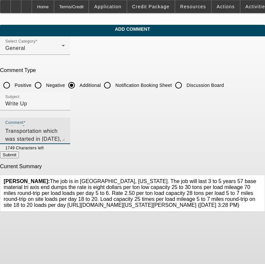
click at [65, 138] on textarea "Top Flight Transportation which was started in 2011, has just won a contract wi…" at bounding box center [35, 134] width 60 height 16
click at [65, 136] on textarea "Top Flight Transportation which was started in 2011, has just won a contract wi…" at bounding box center [35, 134] width 60 height 16
click at [65, 138] on textarea "Top Flight Transportation which was started in 2011, has just won a contract wi…" at bounding box center [35, 134] width 60 height 16
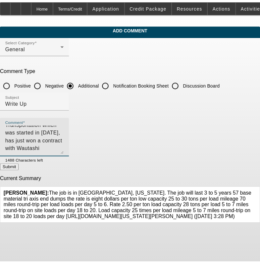
scroll to position [0, 0]
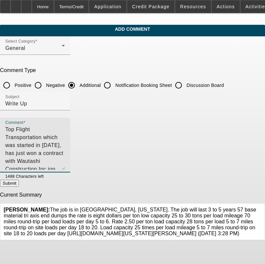
drag, startPoint x: 245, startPoint y: 140, endPoint x: 209, endPoint y: 173, distance: 49.2
click at [65, 170] on textarea "Top Flight Transportation which was started in 2011, has just won a contract wi…" at bounding box center [35, 148] width 60 height 44
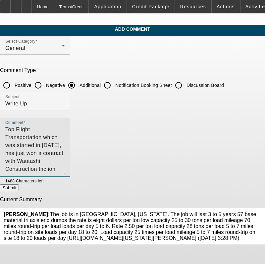
click at [65, 152] on textarea "Top Flight Transportation which was started in 2011, has just won a contract wi…" at bounding box center [35, 150] width 60 height 49
click at [65, 129] on textarea "Top Flight Transportation which was started in 2011, has just won a contract wi…" at bounding box center [35, 150] width 60 height 49
drag, startPoint x: 173, startPoint y: 128, endPoint x: 219, endPoint y: 129, distance: 46.0
click at [65, 129] on textarea "Top Flight Transportation which was started in 2011, has just won a contract wi…" at bounding box center [35, 150] width 60 height 49
click at [50, 160] on textarea "Top Flight Transportation which was started in 2011, has just won a contract wi…" at bounding box center [35, 150] width 60 height 49
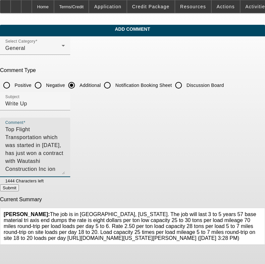
paste textarea "Wautashi Construction Inc"
type textarea "Top Flight Transportation which was started in 2011, has just won a contract wi…"
click at [19, 191] on button "Submit" at bounding box center [9, 188] width 19 height 7
radio input "true"
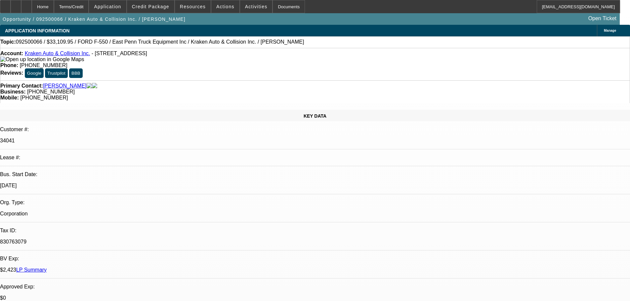
select select "0"
select select "0.1"
select select "4"
select select "0"
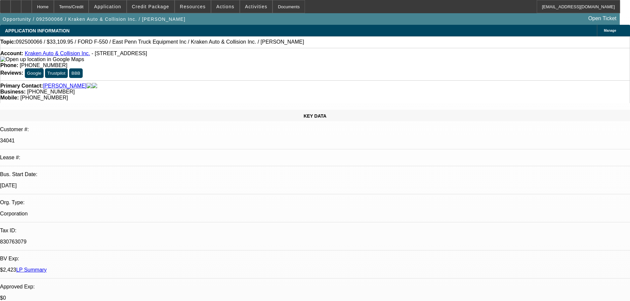
select select "0"
select select "0.1"
select select "4"
select select "0"
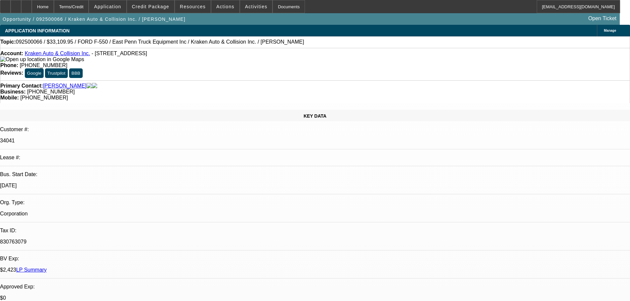
select select "0.1"
select select "4"
select select "0"
select select "0.1"
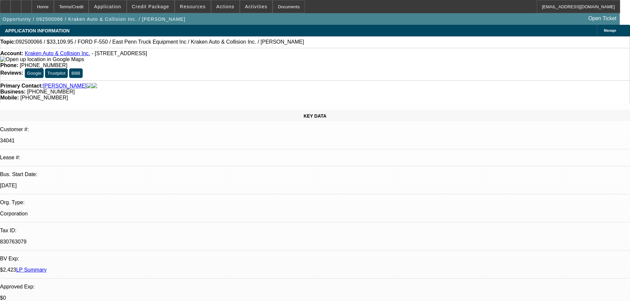
select select "4"
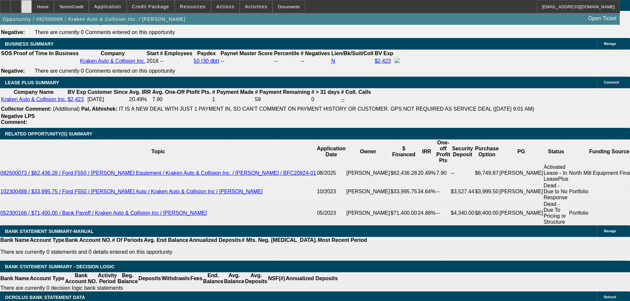
click at [26, 4] on icon at bounding box center [26, 4] width 0 height 0
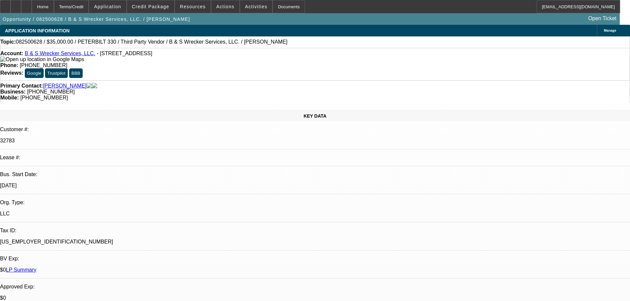
select select "0"
select select "6"
select select "0"
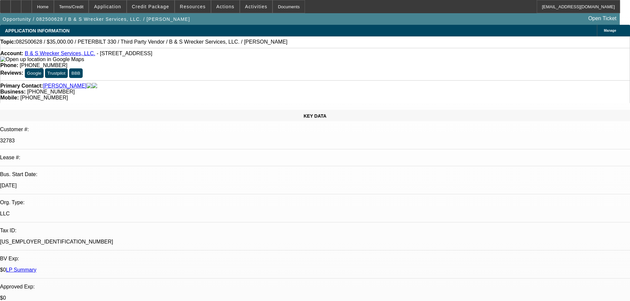
select select "0"
select select "6"
select select "0"
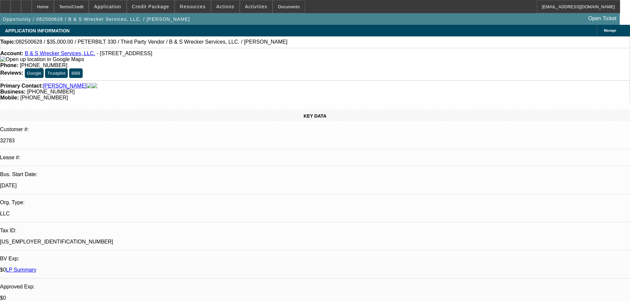
select select "0"
select select "6"
click at [5, 4] on icon at bounding box center [5, 4] width 0 height 0
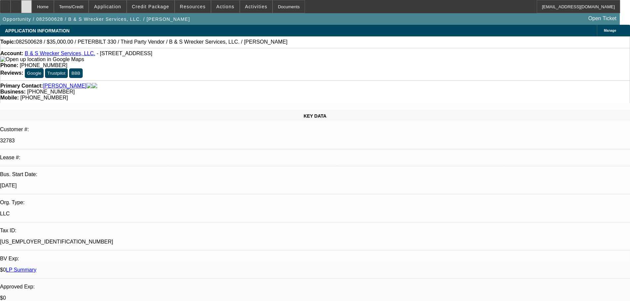
click at [26, 4] on icon at bounding box center [26, 4] width 0 height 0
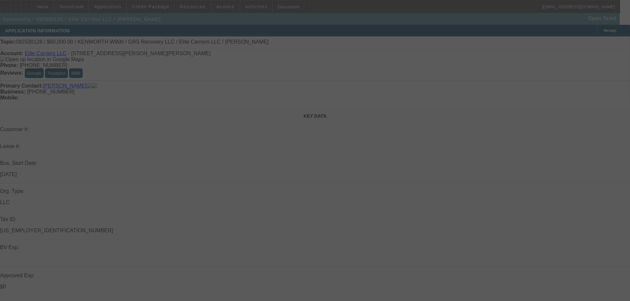
select select "0"
select select "2"
select select "0.1"
select select "4"
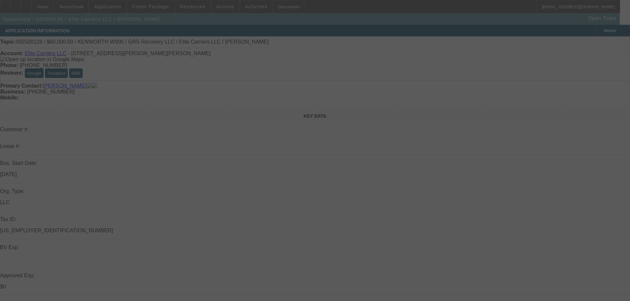
select select "0"
select select "2"
select select "0.1"
select select "4"
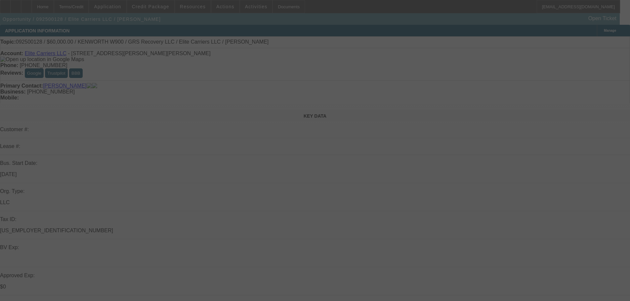
select select "0"
select select "2"
select select "0.1"
select select "4"
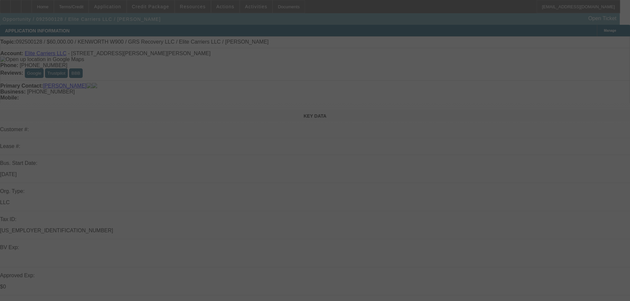
select select "0"
select select "2"
select select "0.1"
select select "4"
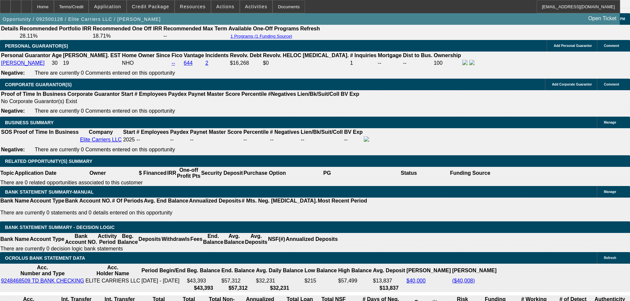
scroll to position [926, 0]
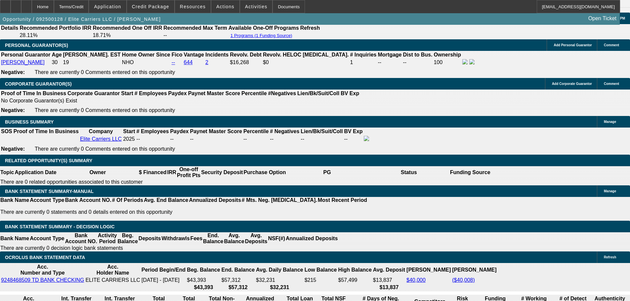
drag, startPoint x: 136, startPoint y: 118, endPoint x: 162, endPoint y: 164, distance: 53.4
drag, startPoint x: 148, startPoint y: 117, endPoint x: 164, endPoint y: 165, distance: 50.6
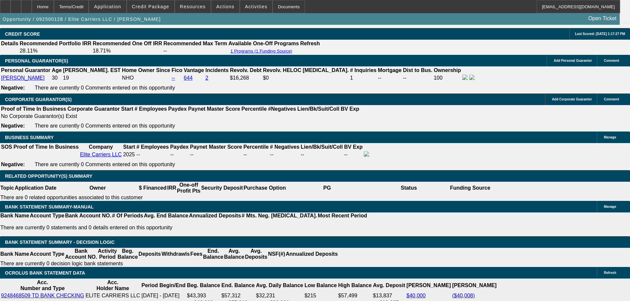
scroll to position [959, 0]
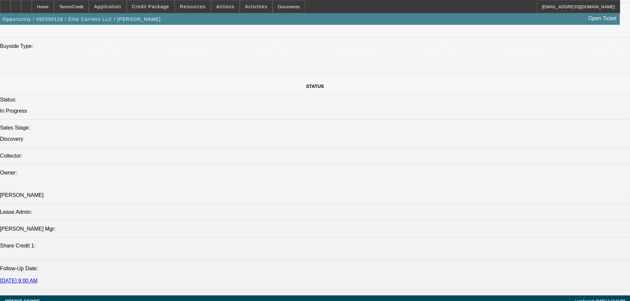
scroll to position [628, 0]
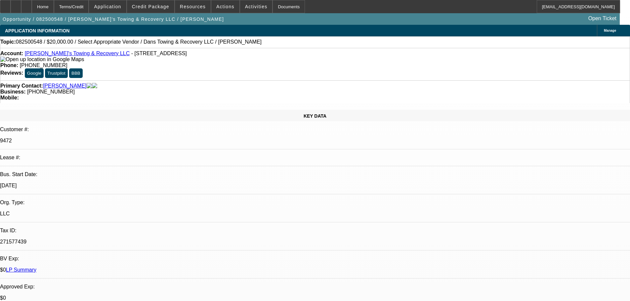
select select "0"
select select "2"
select select "0"
select select "6"
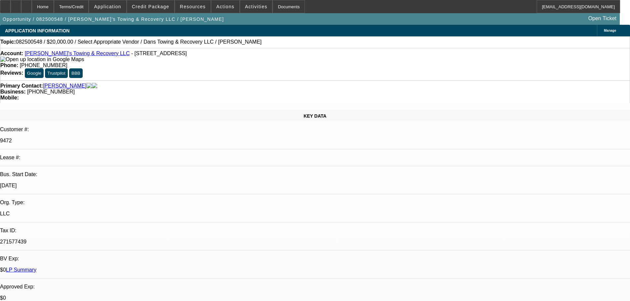
click at [32, 5] on div at bounding box center [26, 6] width 11 height 13
select select "0"
select select "2"
select select "0"
select select "1"
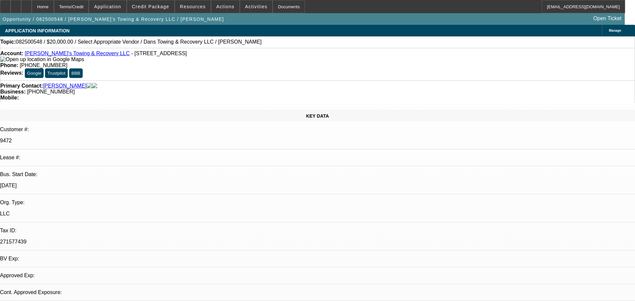
select select "2"
select select "6"
click at [26, 4] on icon at bounding box center [26, 4] width 0 height 0
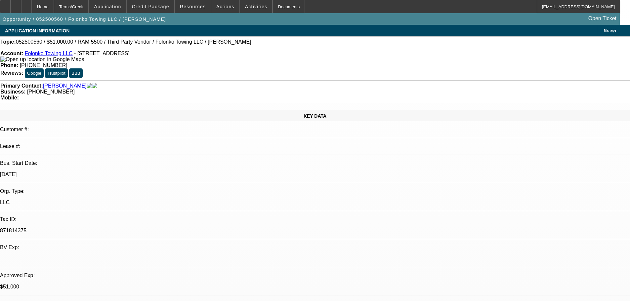
select select "0"
select select "2"
select select "0.1"
select select "4"
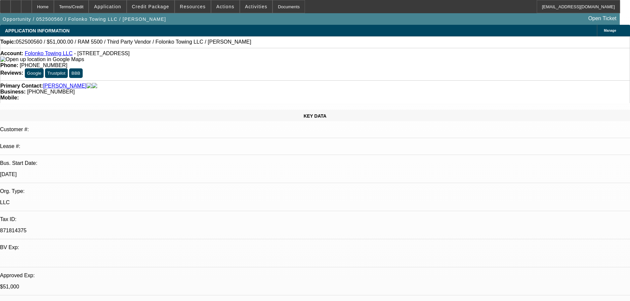
select select "0"
select select "2"
select select "0.1"
select select "4"
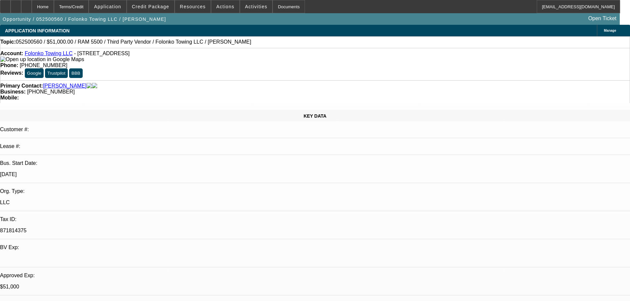
select select "0"
select select "2"
select select "0.1"
select select "4"
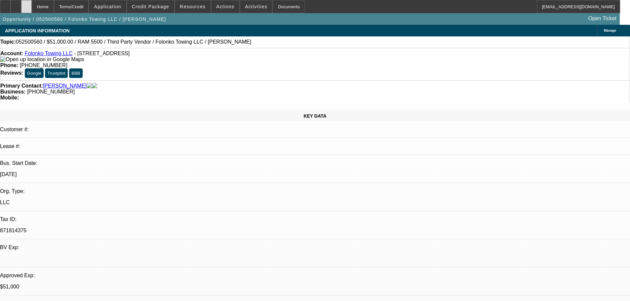
click at [32, 4] on div at bounding box center [26, 6] width 11 height 13
select select "0"
select select "2"
select select "0.1"
select select "0"
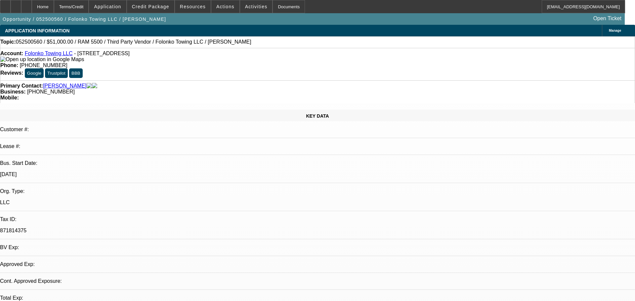
select select "2"
select select "0.1"
select select "0"
select select "0.1"
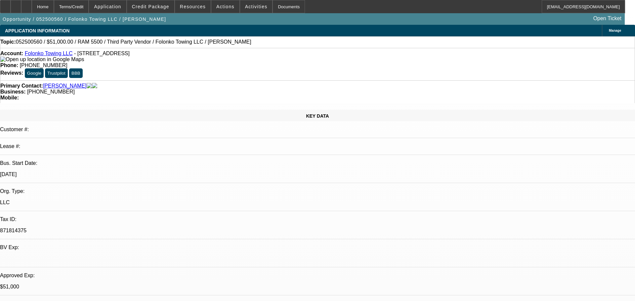
select select "1"
select select "2"
select select "4"
select select "1"
select select "2"
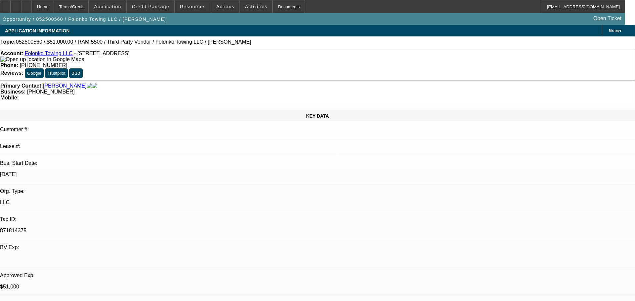
select select "4"
select select "1"
select select "2"
select select "4"
click at [32, 3] on div at bounding box center [26, 6] width 11 height 13
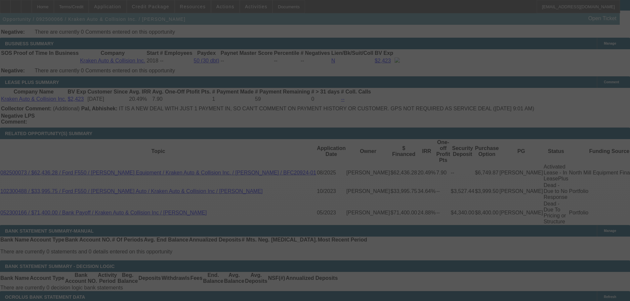
scroll to position [1049, 0]
select select "0"
select select "0.1"
select select "4"
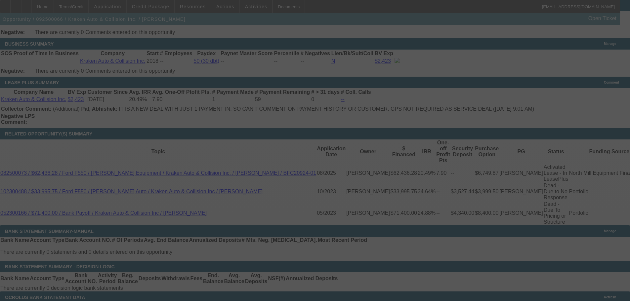
select select "0"
select select "0.1"
select select "4"
select select "0"
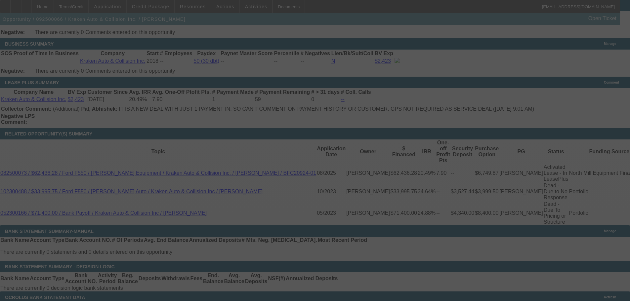
select select "0"
select select "0.1"
select select "4"
select select "0"
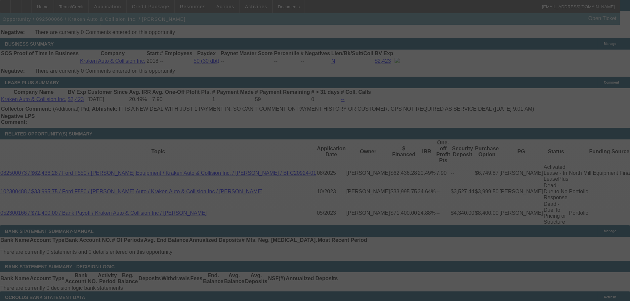
select select "0.1"
select select "4"
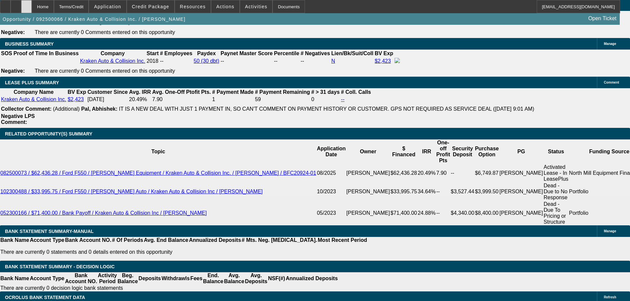
click at [32, 3] on div at bounding box center [26, 6] width 11 height 13
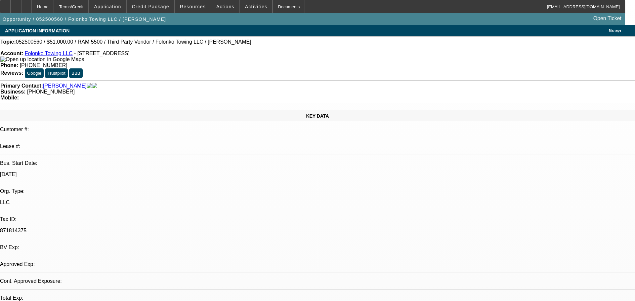
select select "0"
select select "2"
select select "0.1"
select select "4"
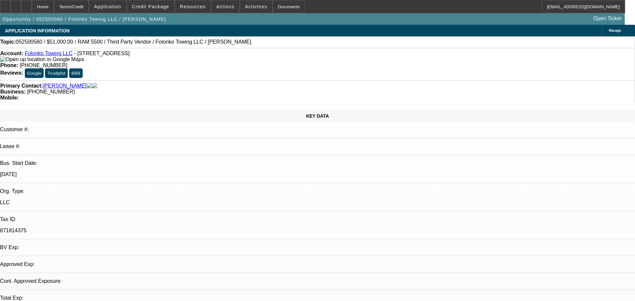
select select "0"
select select "2"
select select "0.1"
select select "4"
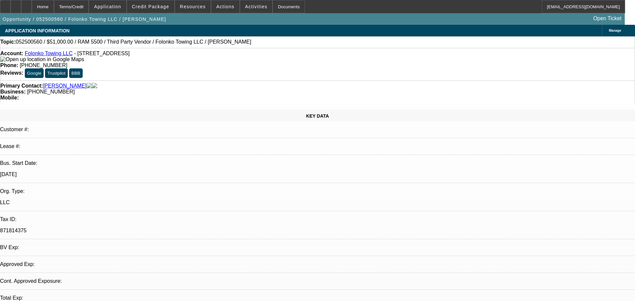
select select "0"
select select "2"
select select "0.1"
select select "4"
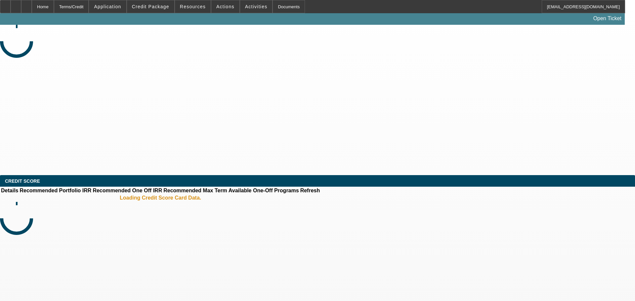
select select "0"
select select "2"
select select "0"
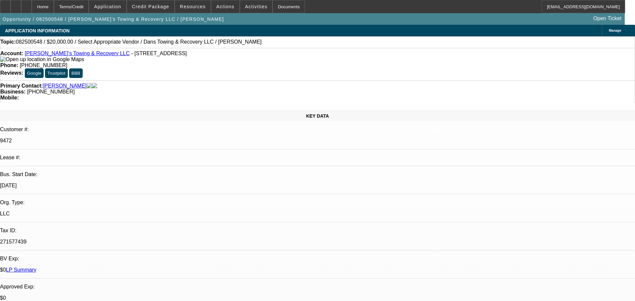
select select "1"
select select "2"
select select "6"
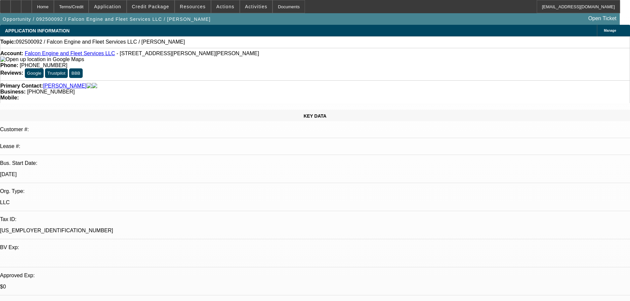
select select "0"
select select "2"
select select "0.1"
select select "4"
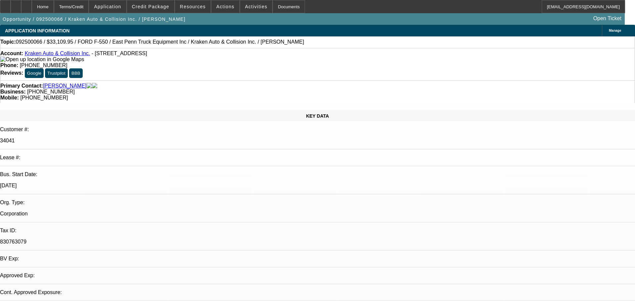
select select "0"
select select "0.1"
select select "4"
select select "0"
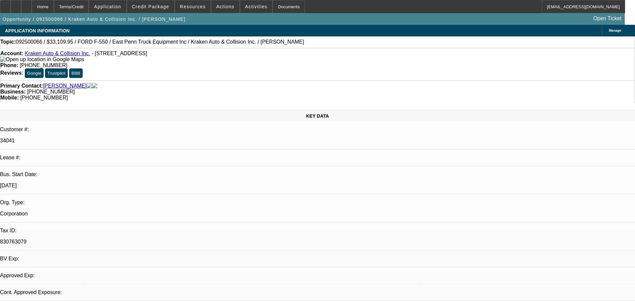
select select "0"
select select "0.1"
select select "4"
select select "0"
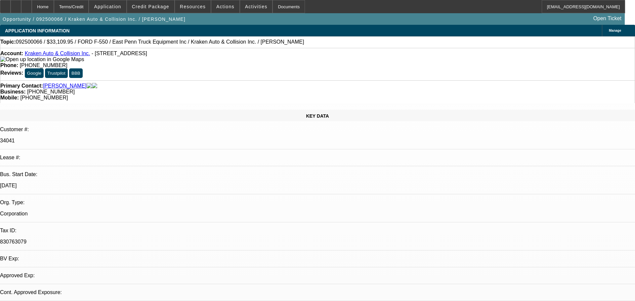
select select "0.1"
select select "4"
select select "0"
select select "0.1"
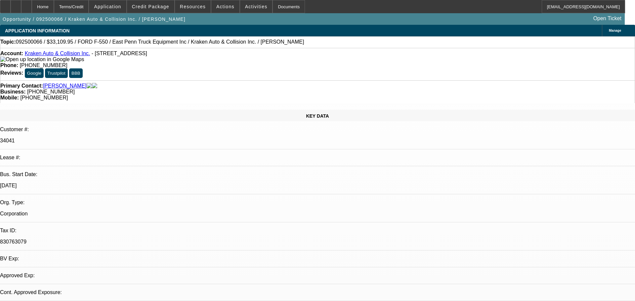
select select "4"
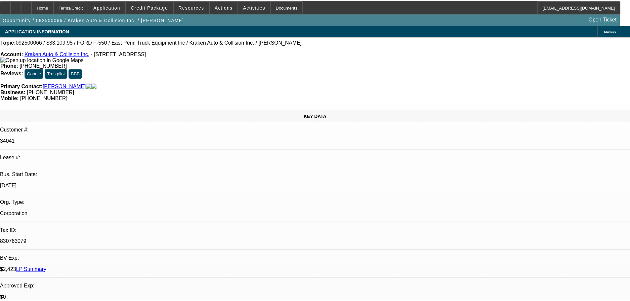
scroll to position [1049, 0]
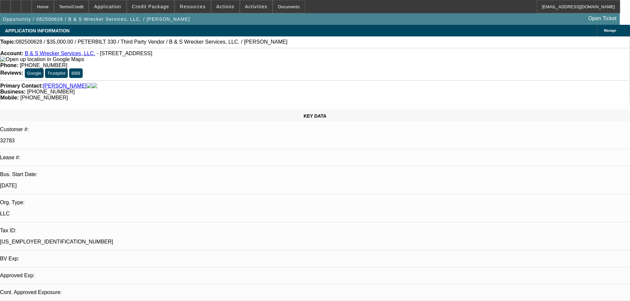
select select "0"
select select "6"
select select "0"
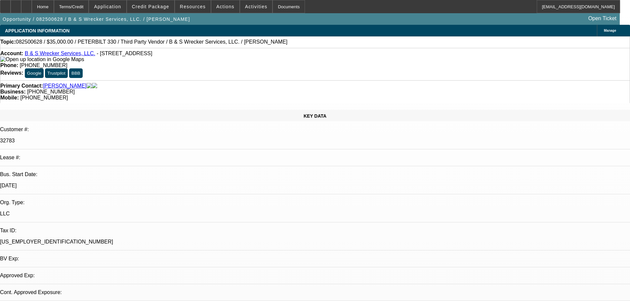
select select "0"
select select "6"
select select "0"
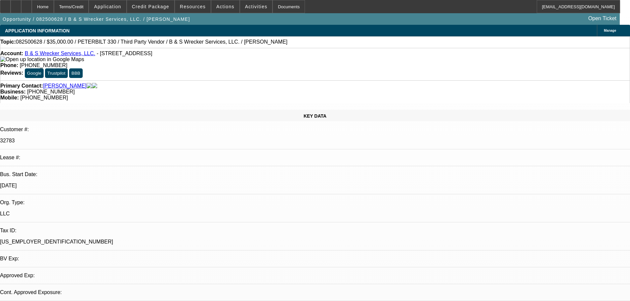
select select "0"
select select "6"
click at [32, 5] on div at bounding box center [26, 6] width 11 height 13
select select "0"
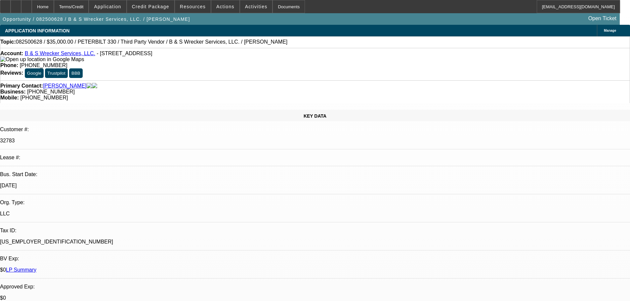
select select "0"
select select "6"
select select "0"
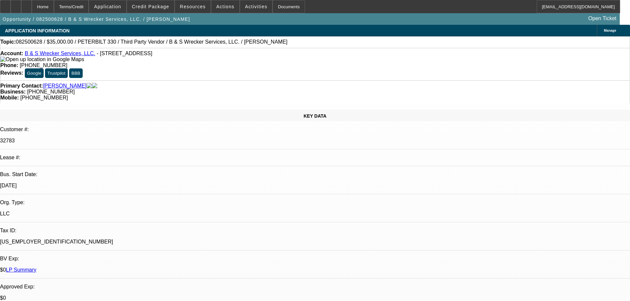
select select "6"
select select "0"
select select "6"
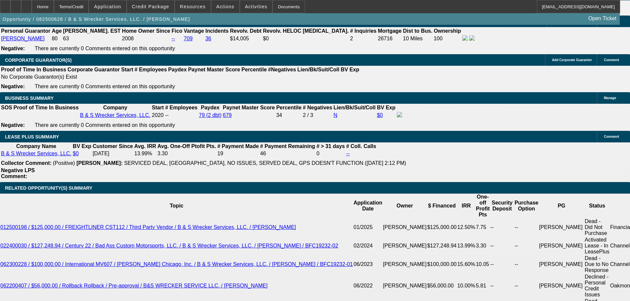
scroll to position [1025, 0]
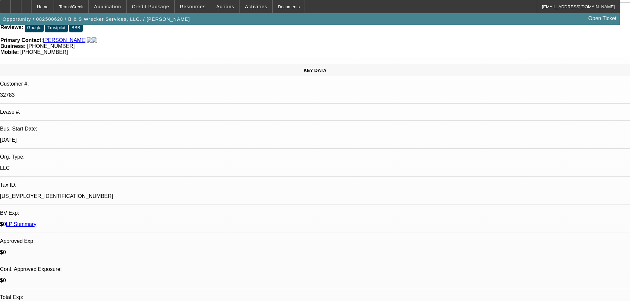
scroll to position [0, 0]
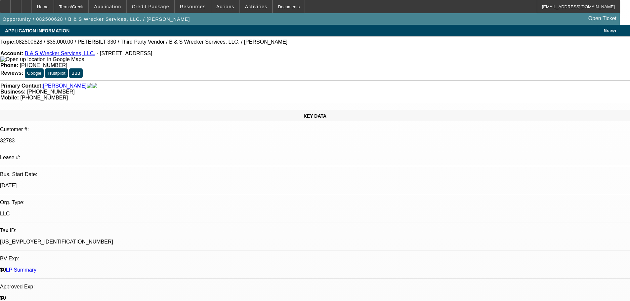
click at [61, 58] on div "Account: B & S Wrecker Services, LLC. - [STREET_ADDRESS]" at bounding box center [314, 57] width 629 height 12
click at [61, 53] on link "B & S Wrecker Services, LLC." at bounding box center [60, 54] width 70 height 6
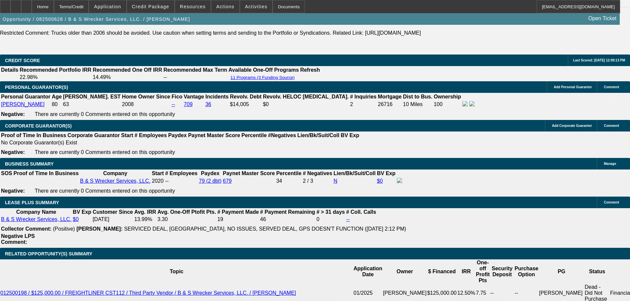
scroll to position [959, 0]
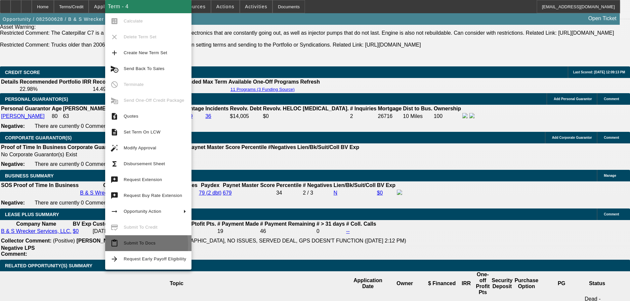
click at [130, 245] on span "Submit To Docs" at bounding box center [140, 243] width 32 height 5
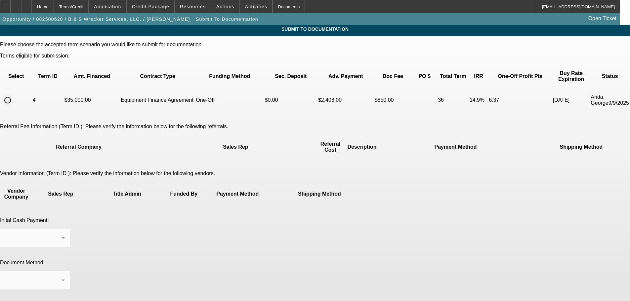
click at [14, 95] on input "radio" at bounding box center [7, 100] width 13 height 13
radio input "true"
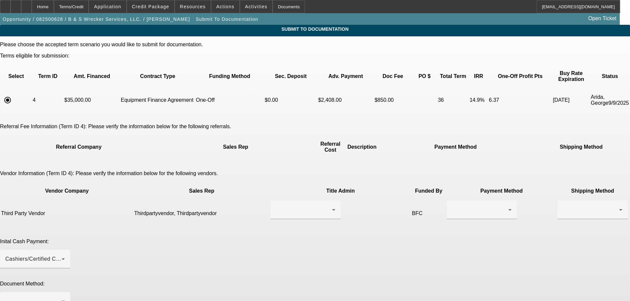
click at [309, 219] on div at bounding box center [305, 222] width 70 height 7
click at [506, 206] on icon at bounding box center [510, 210] width 8 height 8
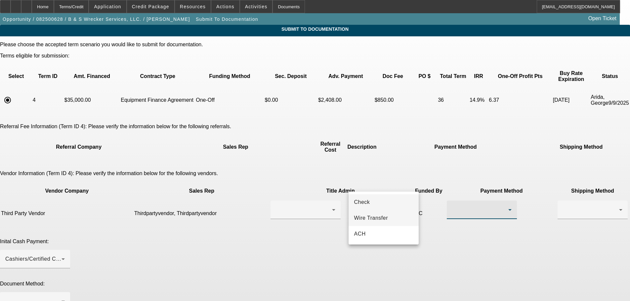
click at [374, 220] on span "Wire Transfer" at bounding box center [371, 218] width 34 height 8
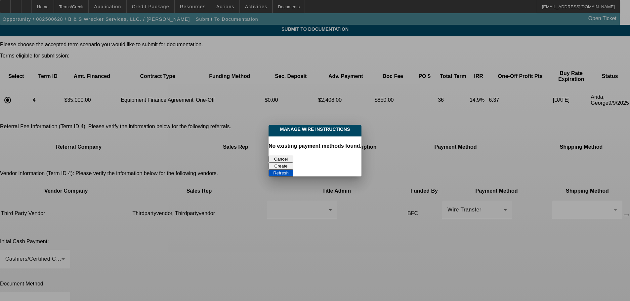
click at [286, 156] on button "Cancel" at bounding box center [280, 159] width 25 height 7
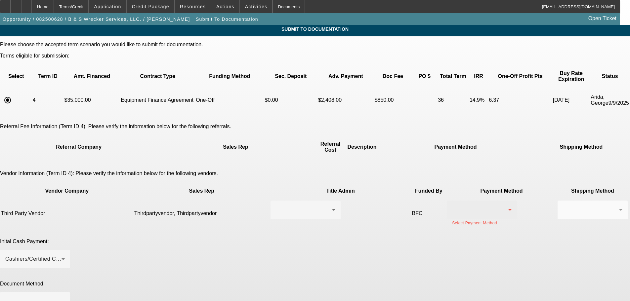
click at [452, 206] on div at bounding box center [480, 210] width 56 height 8
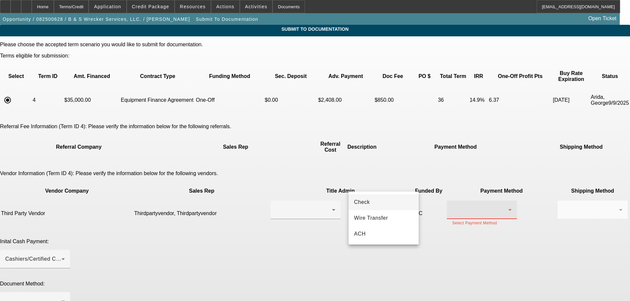
click at [385, 201] on mat-option "Check" at bounding box center [384, 202] width 70 height 16
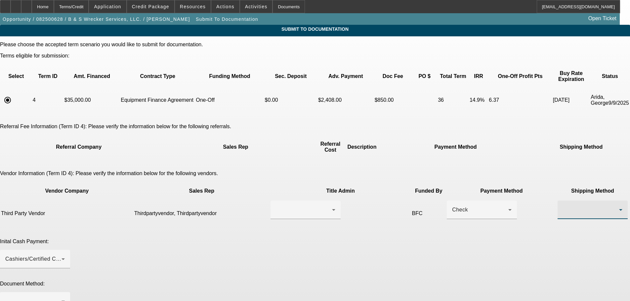
click at [563, 206] on div at bounding box center [591, 210] width 56 height 8
click at [442, 216] on span "Fed Ex" at bounding box center [437, 218] width 18 height 8
click at [306, 206] on div at bounding box center [304, 210] width 56 height 8
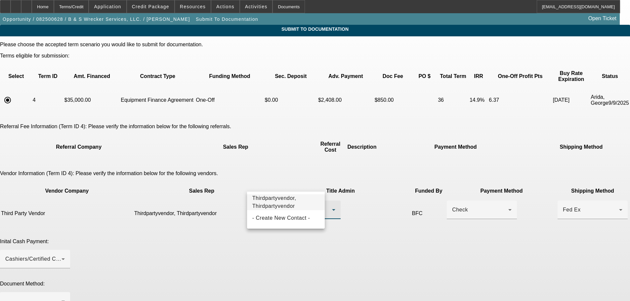
click at [294, 201] on span "Thirdpartyvendor, Thirdpartyvendor" at bounding box center [285, 202] width 67 height 16
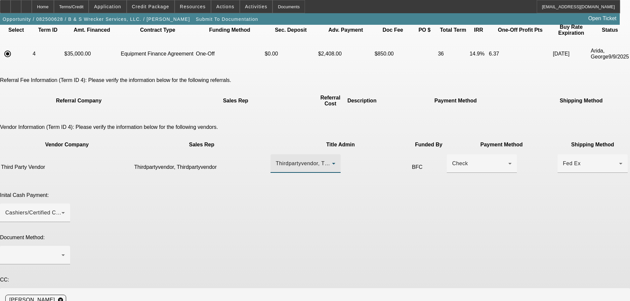
scroll to position [49, 0]
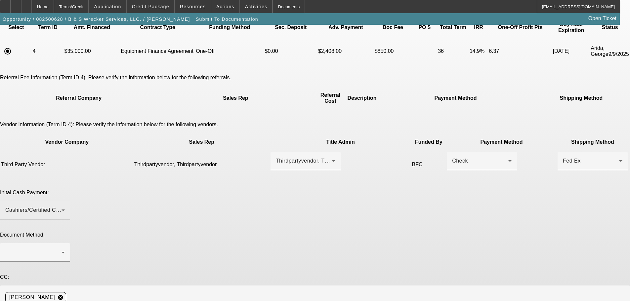
click at [65, 201] on div "Cashiers/Certified Check" at bounding box center [35, 210] width 60 height 19
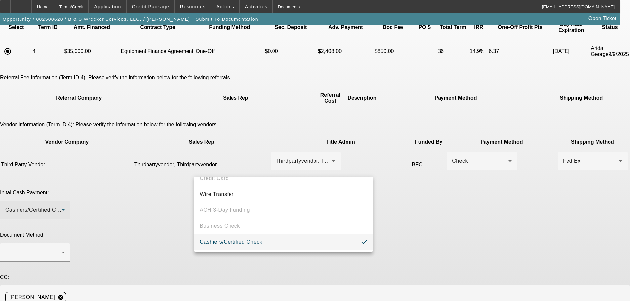
scroll to position [41, 0]
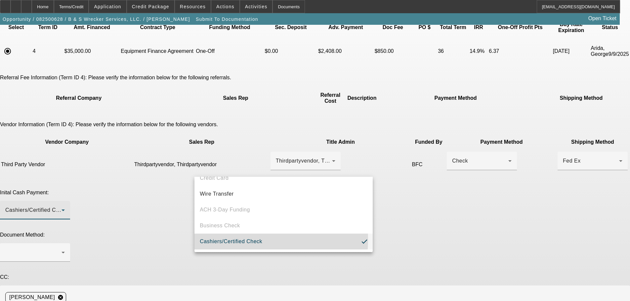
click at [225, 239] on span "Cashiers/Certified Check" at bounding box center [231, 242] width 62 height 8
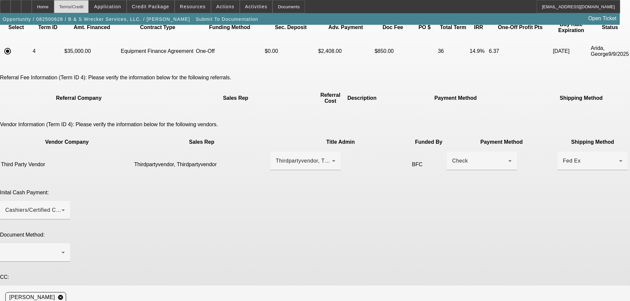
click at [89, 8] on div "Terms/Credit" at bounding box center [71, 6] width 35 height 13
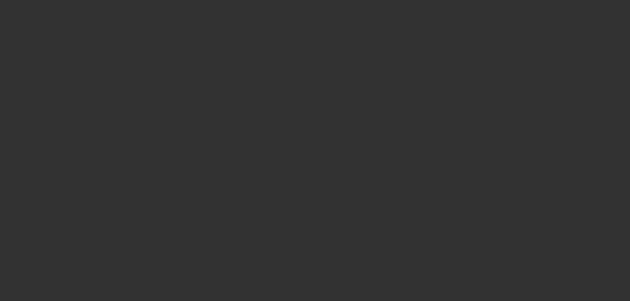
scroll to position [753, 0]
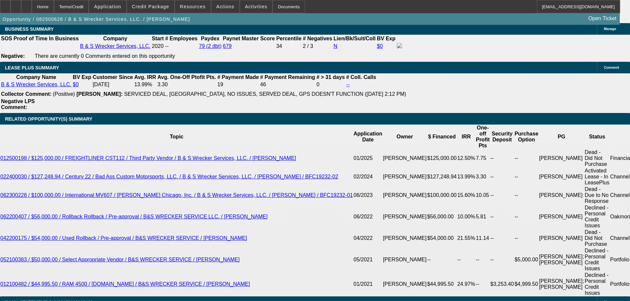
select select "0"
select select "6"
select select "0"
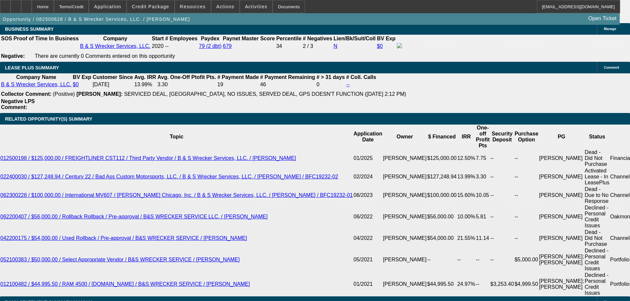
select select "0"
select select "6"
select select "0"
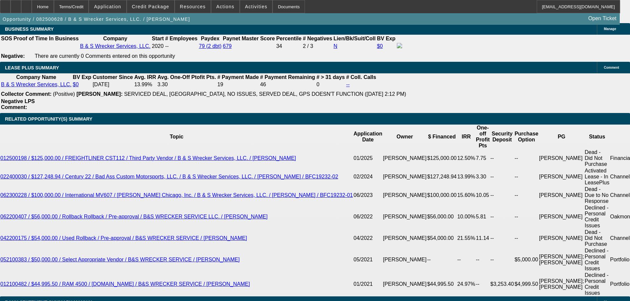
select select "0"
select select "6"
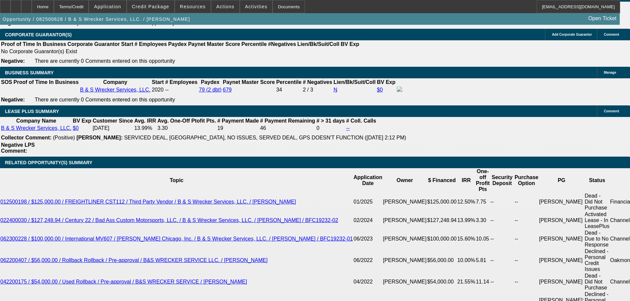
scroll to position [1039, 0]
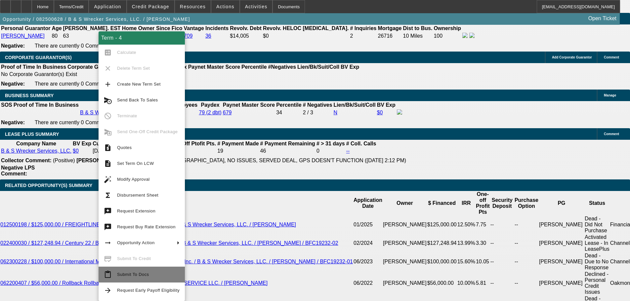
click at [127, 270] on button "content_paste Submit To Docs" at bounding box center [142, 275] width 86 height 16
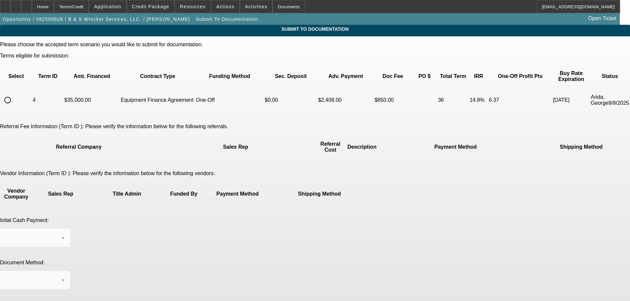
click at [14, 94] on input "radio" at bounding box center [7, 100] width 13 height 13
radio input "true"
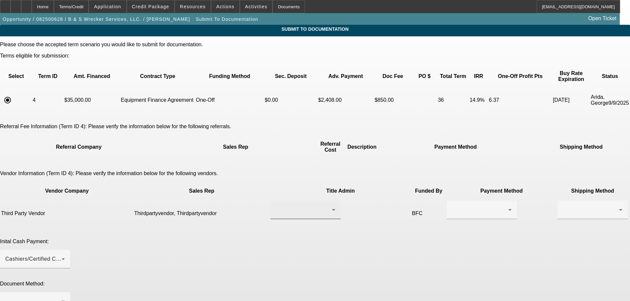
click at [276, 201] on div at bounding box center [306, 210] width 60 height 19
click at [282, 205] on span "Thirdpartyvendor, Thirdpartyvendor" at bounding box center [285, 202] width 67 height 16
click at [452, 201] on div at bounding box center [482, 210] width 60 height 19
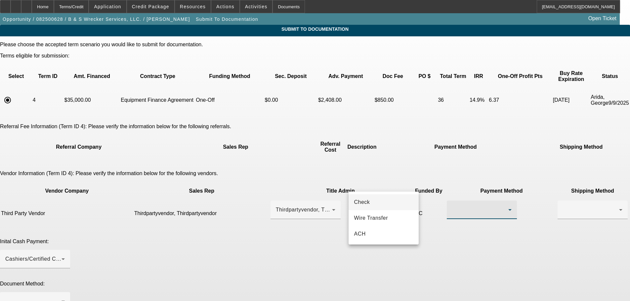
click at [385, 209] on mat-option "Check" at bounding box center [384, 202] width 70 height 16
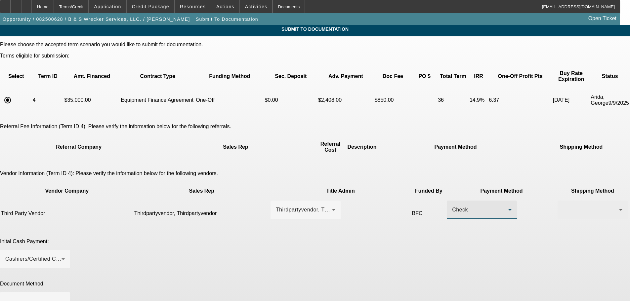
click at [563, 206] on div at bounding box center [591, 210] width 56 height 8
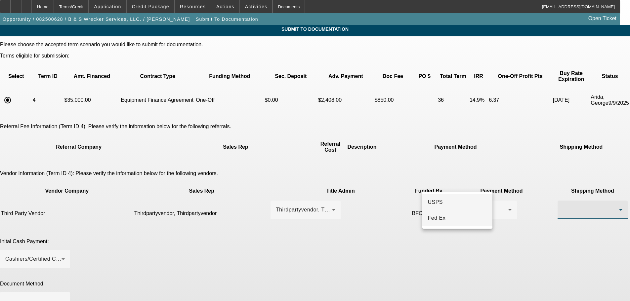
click at [442, 213] on mat-option "Fed Ex" at bounding box center [457, 218] width 70 height 16
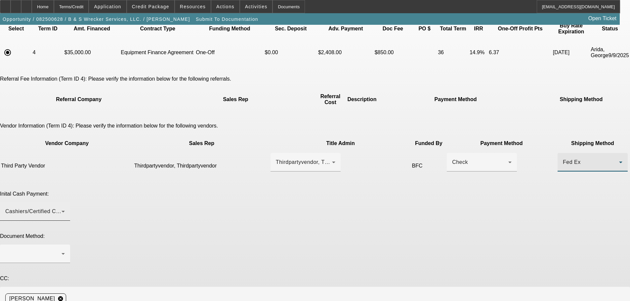
scroll to position [49, 0]
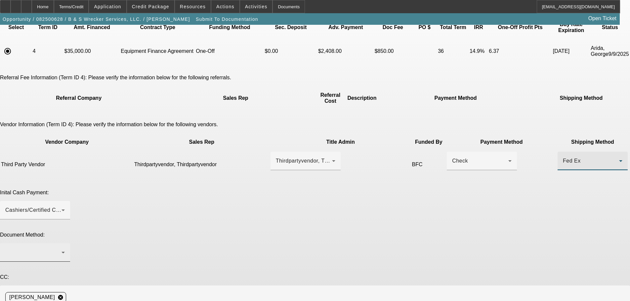
click at [65, 243] on div at bounding box center [35, 252] width 60 height 19
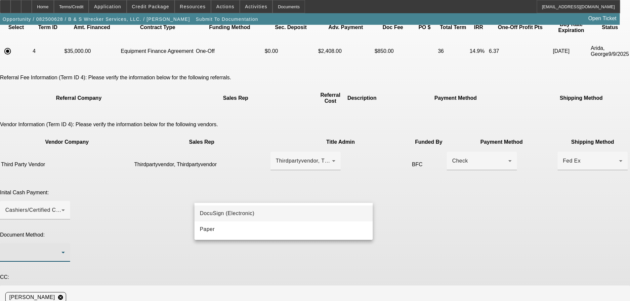
click at [230, 220] on mat-option "DocuSign (Electronic)" at bounding box center [283, 214] width 178 height 16
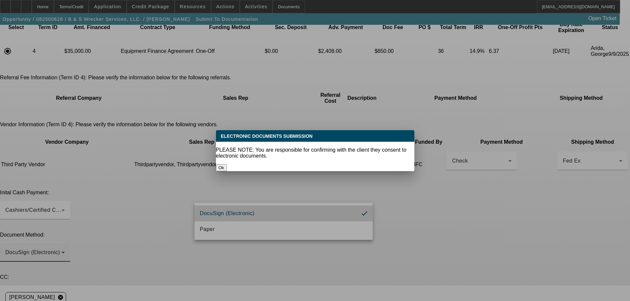
scroll to position [0, 0]
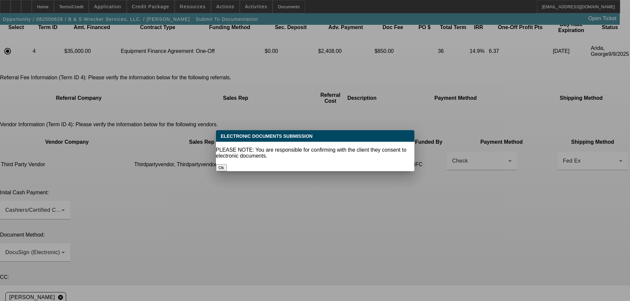
click at [227, 164] on button "Ok" at bounding box center [221, 167] width 11 height 7
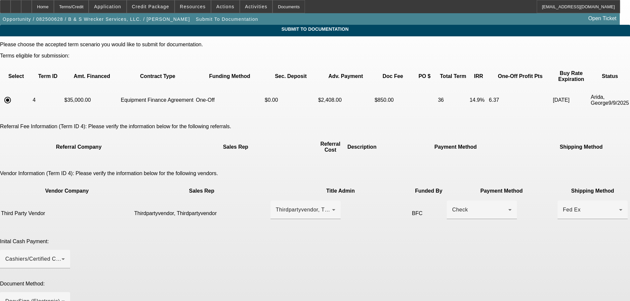
scroll to position [49, 0]
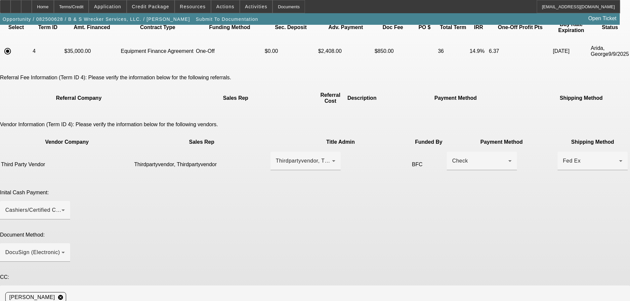
paste textarea "[EMAIL_ADDRESS][DOMAIN_NAME]"
type textarea "Customer contact - [PERSON_NAME], [PHONE_NUMBER], [EMAIL_ADDRESS][DOMAIN_NAME].…"
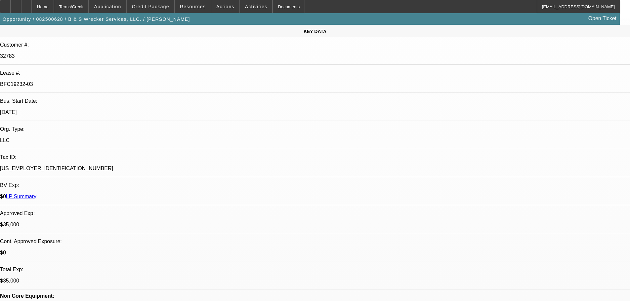
select select "0"
select select "6"
select select "0"
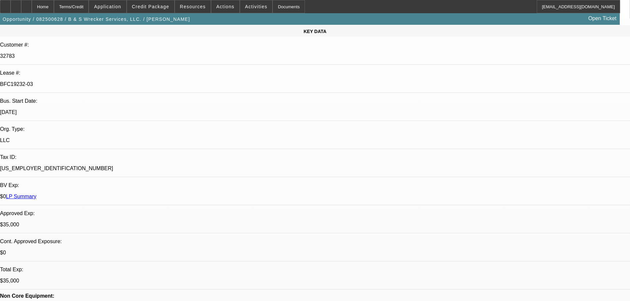
select select "0"
select select "6"
select select "0"
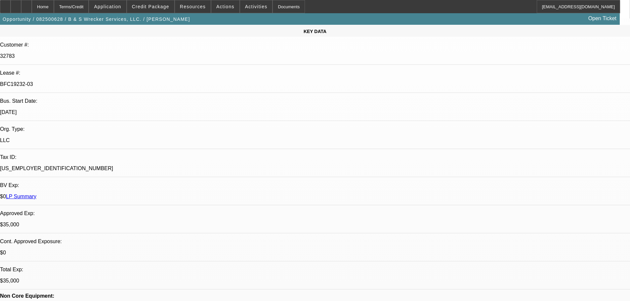
select select "0"
select select "6"
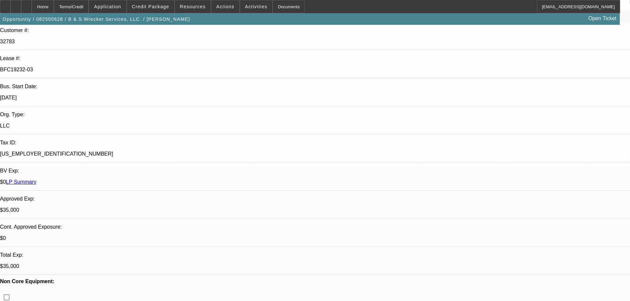
scroll to position [99, 0]
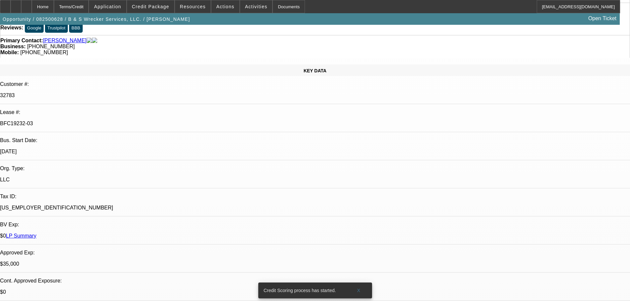
scroll to position [0, 0]
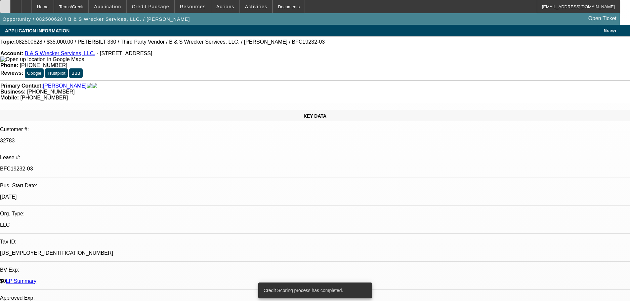
click at [5, 4] on icon at bounding box center [5, 4] width 0 height 0
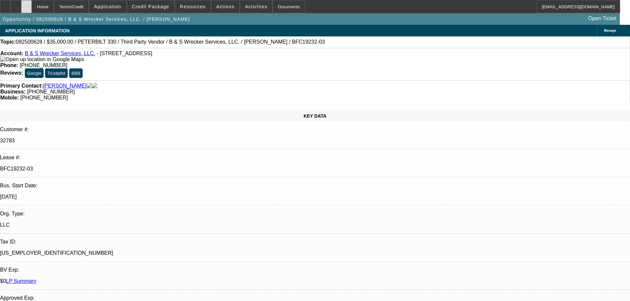
click at [32, 8] on div at bounding box center [26, 6] width 11 height 13
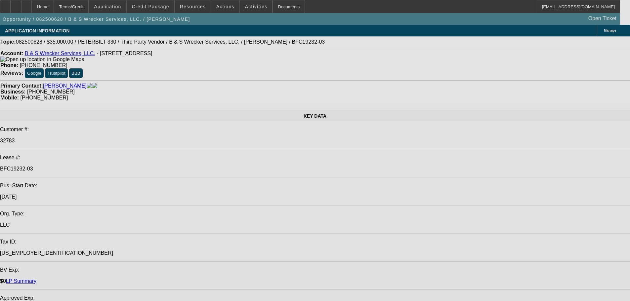
select select "0"
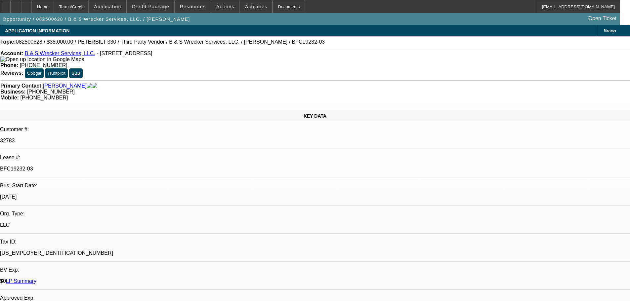
select select "0"
select select "6"
select select "0"
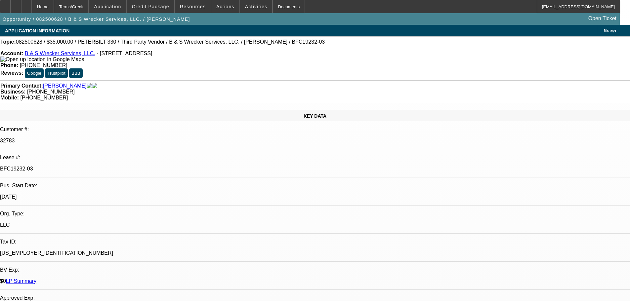
select select "6"
select select "0"
select select "6"
